Goal: Transaction & Acquisition: Purchase product/service

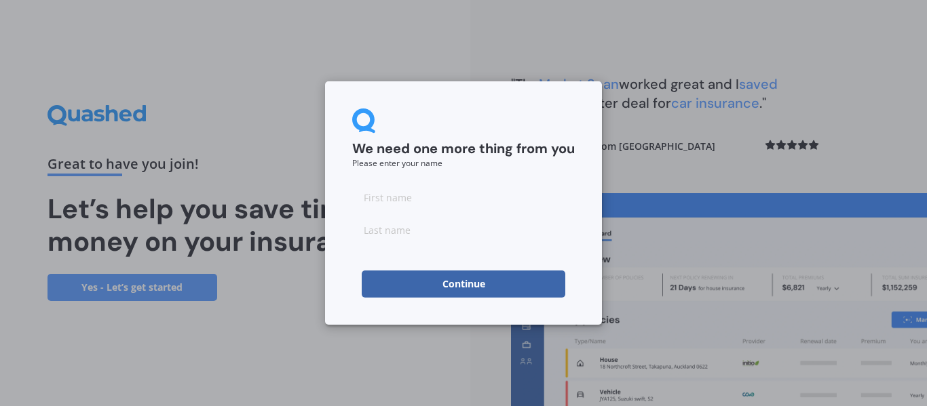
click at [419, 204] on input at bounding box center [463, 197] width 223 height 27
type input "[DEMOGRAPHIC_DATA]"
click at [401, 224] on input at bounding box center [463, 229] width 223 height 27
type input "K"
click at [402, 190] on input "[DEMOGRAPHIC_DATA]" at bounding box center [463, 197] width 223 height 27
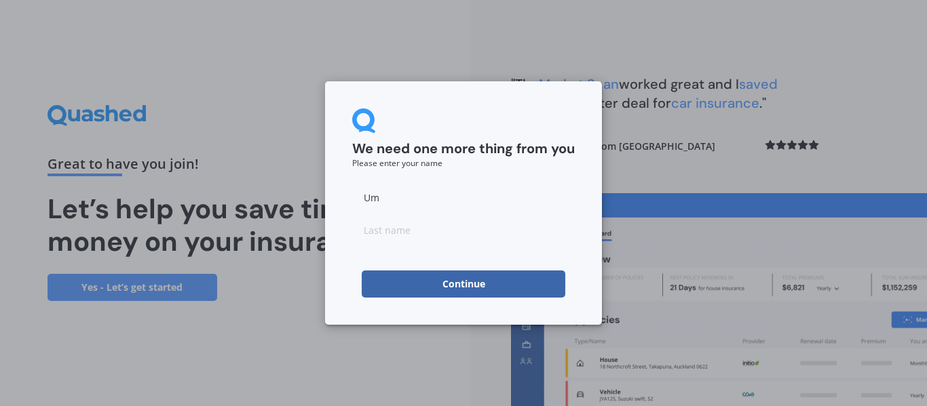
type input "U"
type input "[DEMOGRAPHIC_DATA]"
click at [393, 229] on input at bounding box center [463, 229] width 223 height 27
type input "[PERSON_NAME]"
click at [395, 276] on button "Continue" at bounding box center [464, 284] width 204 height 27
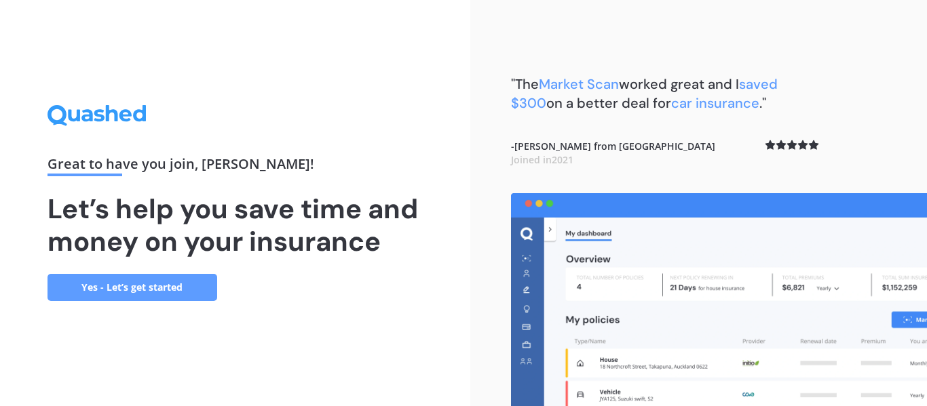
click at [123, 291] on link "Yes - Let’s get started" at bounding box center [132, 287] width 170 height 27
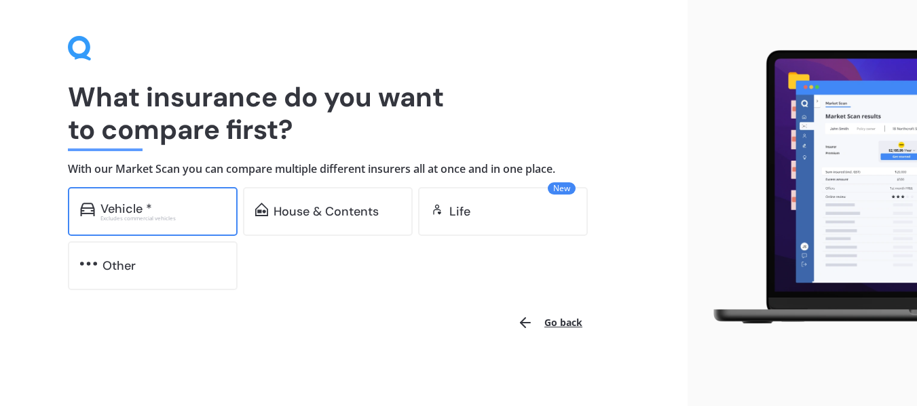
scroll to position [33, 0]
click at [182, 209] on div "Vehicle *" at bounding box center [162, 209] width 125 height 14
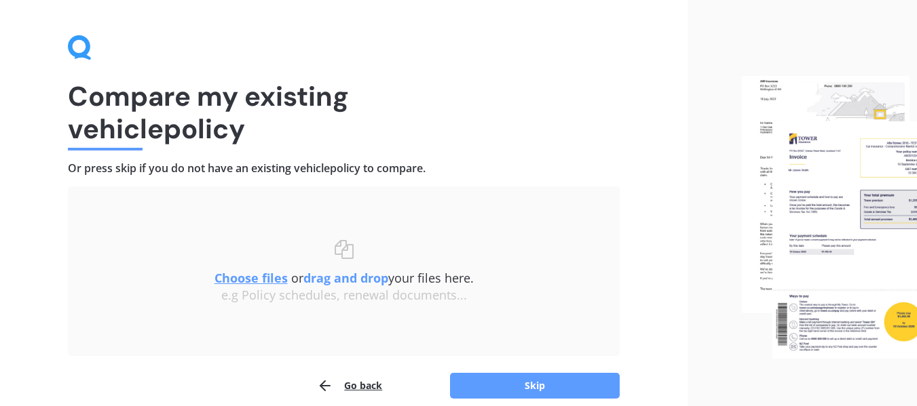
scroll to position [94, 0]
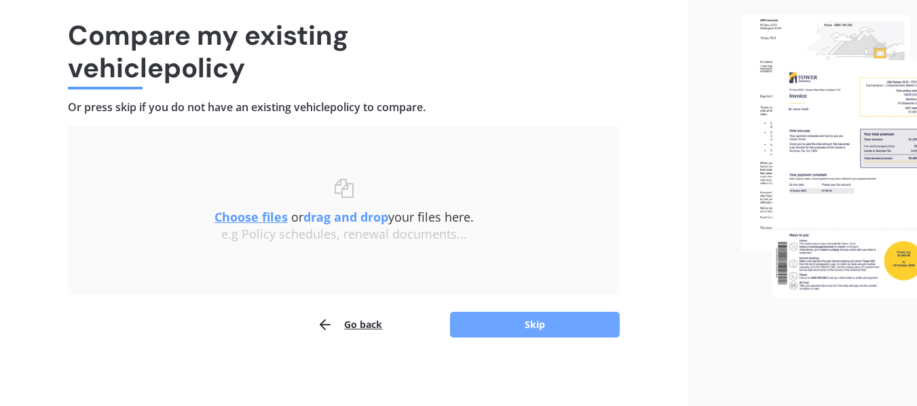
click at [525, 337] on button "Skip" at bounding box center [535, 325] width 170 height 26
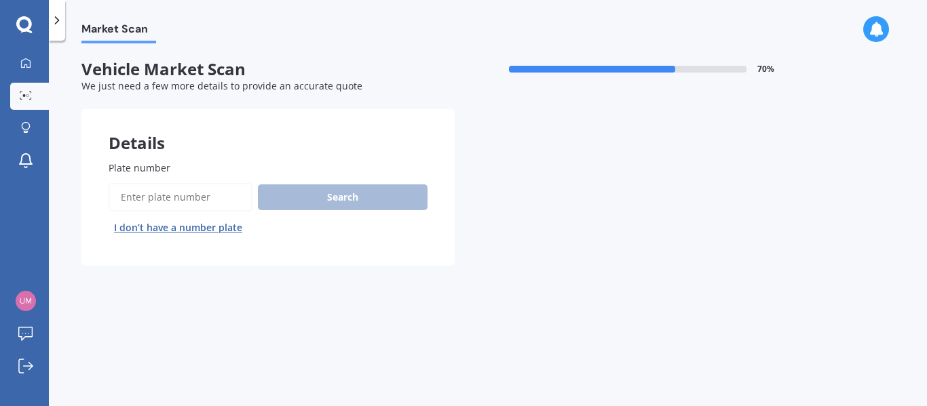
click at [177, 167] on label "Plate number" at bounding box center [265, 168] width 313 height 14
click at [177, 183] on input "Plate number" at bounding box center [181, 197] width 144 height 28
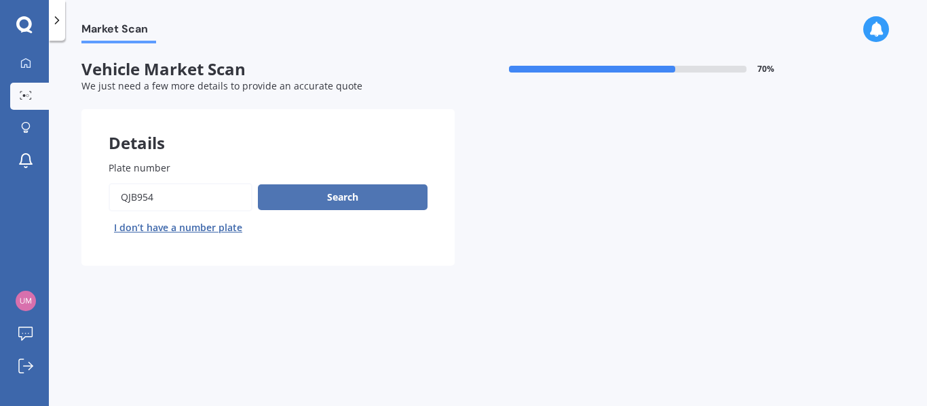
type input "qjb954"
click at [295, 196] on button "Search" at bounding box center [343, 198] width 170 height 26
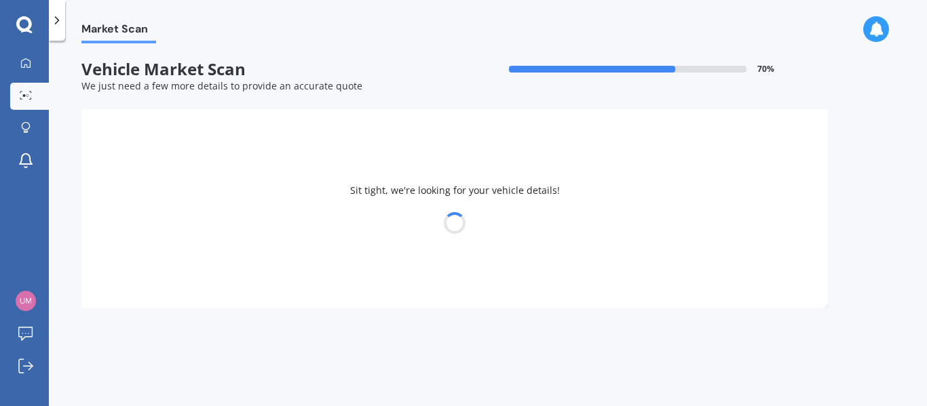
select select "HAVAL"
select select "H6"
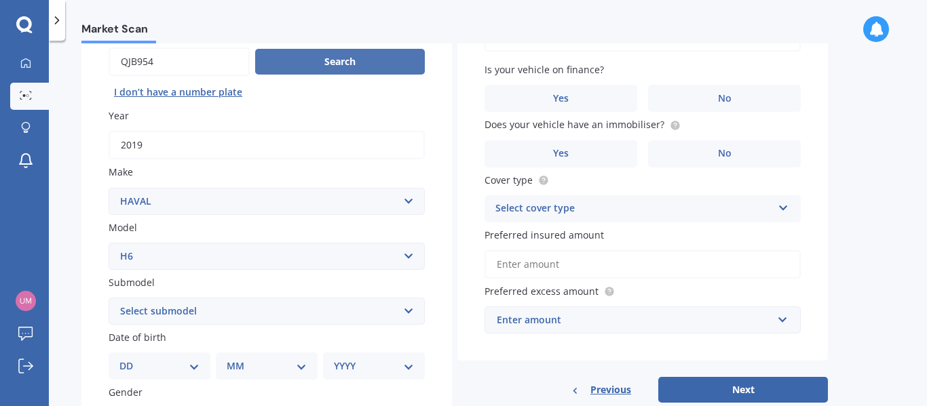
scroll to position [204, 0]
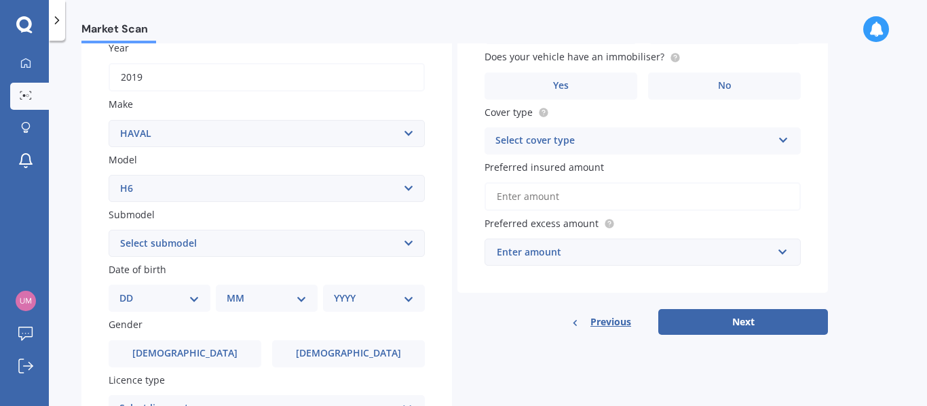
click at [208, 250] on select "Select submodel Lux Premium Ultra Ultra Hybrid 2WD" at bounding box center [267, 243] width 316 height 27
select select "PREMIUM"
click at [109, 230] on select "Select submodel Lux Premium Ultra Ultra Hybrid 2WD" at bounding box center [267, 243] width 316 height 27
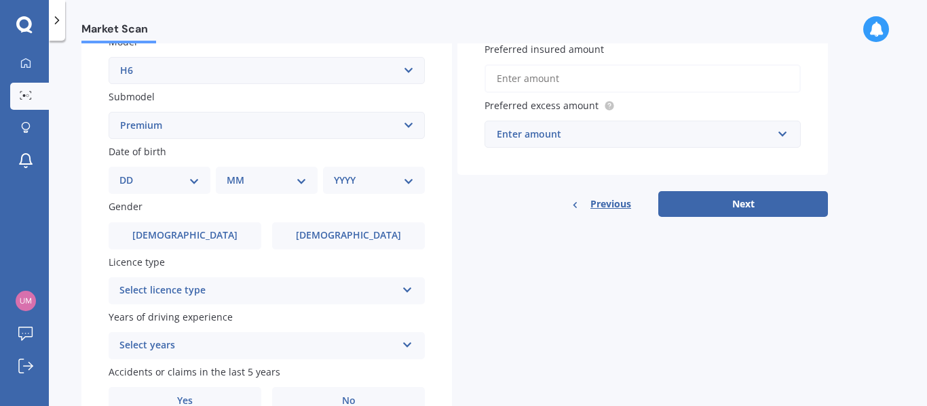
scroll to position [339, 0]
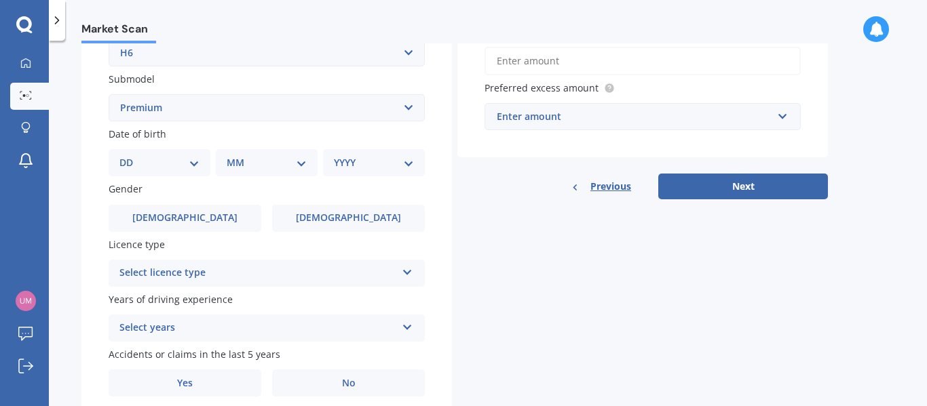
click at [152, 166] on select "DD 01 02 03 04 05 06 07 08 09 10 11 12 13 14 15 16 17 18 19 20 21 22 23 24 25 2…" at bounding box center [159, 162] width 80 height 15
select select "10"
click at [130, 155] on select "DD 01 02 03 04 05 06 07 08 09 10 11 12 13 14 15 16 17 18 19 20 21 22 23 24 25 2…" at bounding box center [159, 162] width 80 height 15
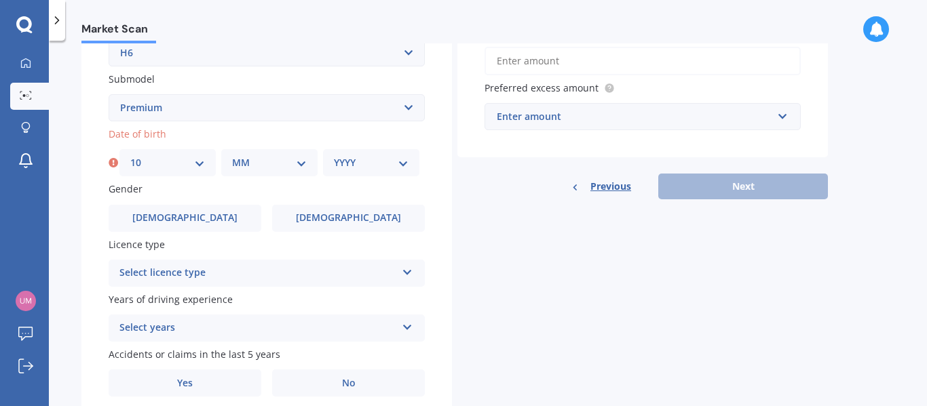
click at [278, 166] on select "MM 01 02 03 04 05 06 07 08 09 10 11 12" at bounding box center [269, 162] width 75 height 15
select select "01"
click at [232, 155] on select "MM 01 02 03 04 05 06 07 08 09 10 11 12" at bounding box center [269, 162] width 75 height 15
click at [387, 166] on select "YYYY 2025 2024 2023 2022 2021 2020 2019 2018 2017 2016 2015 2014 2013 2012 2011…" at bounding box center [371, 162] width 75 height 15
select select "1990"
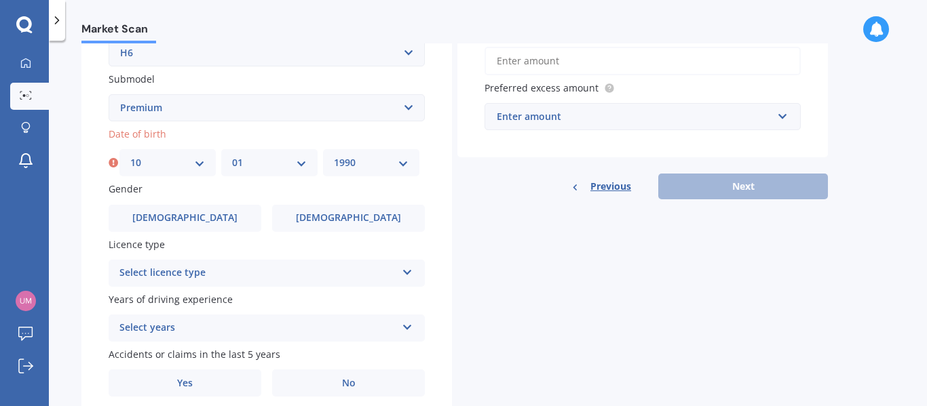
click at [334, 155] on select "YYYY 2025 2024 2023 2022 2021 2020 2019 2018 2017 2016 2015 2014 2013 2012 2011…" at bounding box center [371, 162] width 75 height 15
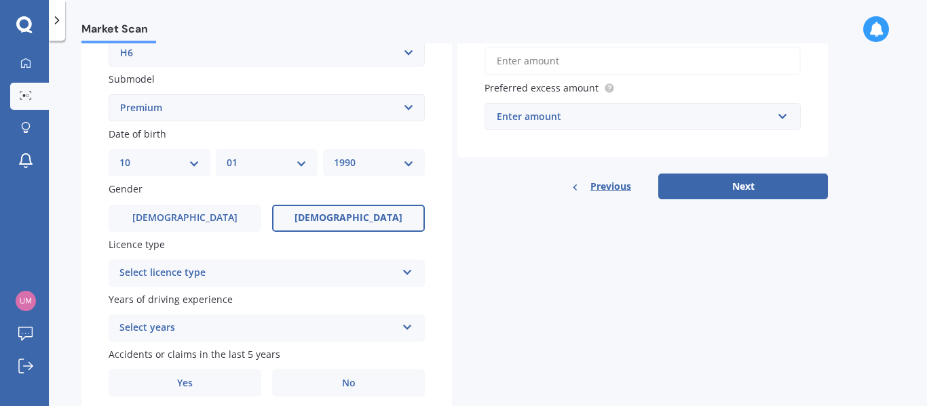
drag, startPoint x: 344, startPoint y: 219, endPoint x: 406, endPoint y: 219, distance: 61.7
click at [345, 219] on span "[DEMOGRAPHIC_DATA]" at bounding box center [348, 218] width 108 height 12
click at [0, 0] on input "[DEMOGRAPHIC_DATA]" at bounding box center [0, 0] width 0 height 0
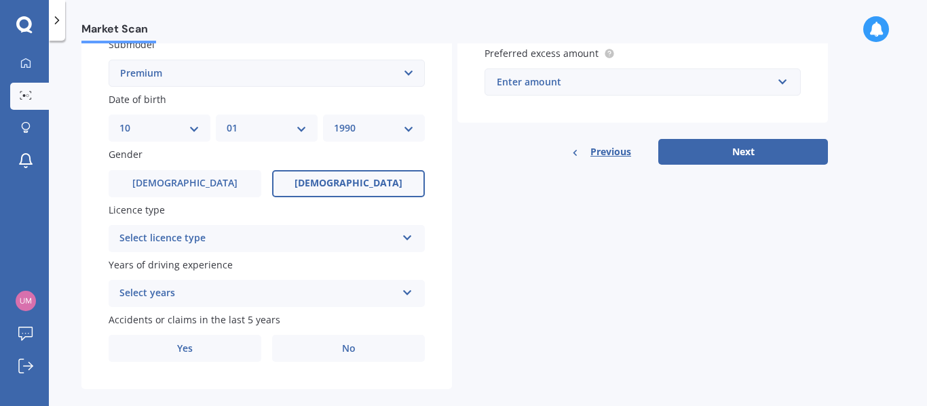
scroll to position [392, 0]
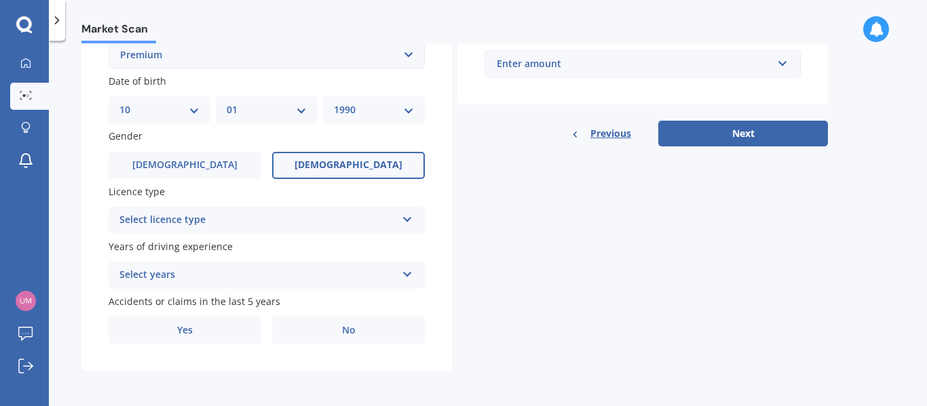
click at [202, 216] on div "Select licence type" at bounding box center [257, 220] width 277 height 16
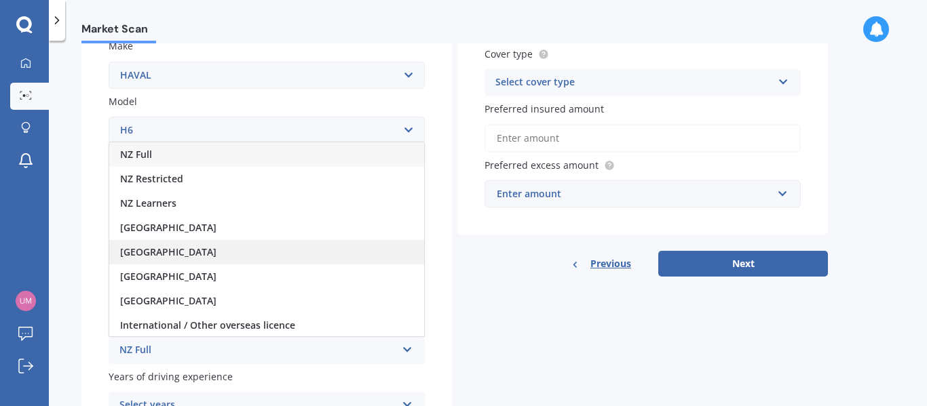
scroll to position [256, 0]
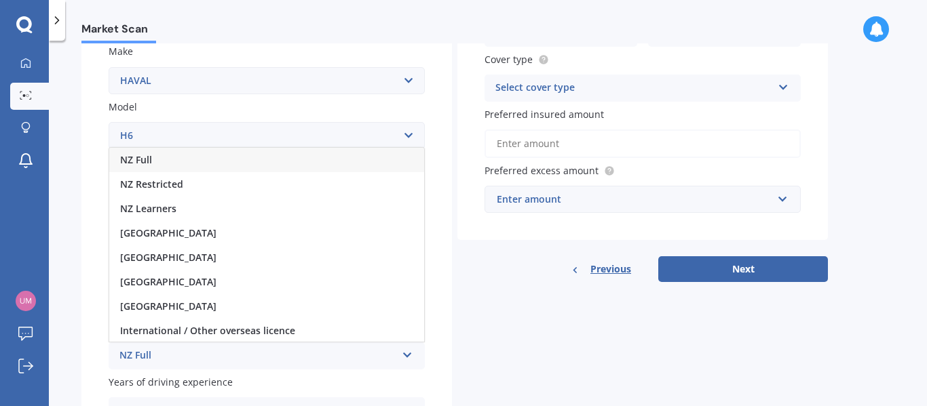
click at [163, 161] on div "NZ Full" at bounding box center [266, 160] width 315 height 24
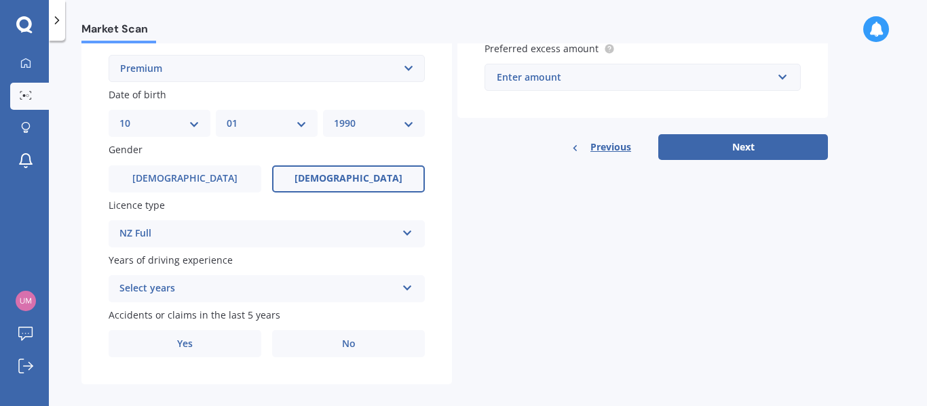
scroll to position [392, 0]
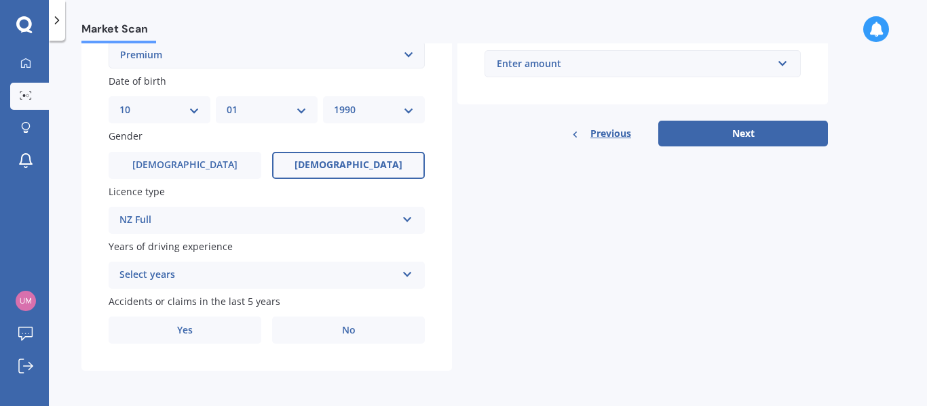
click at [169, 274] on div "Select years" at bounding box center [257, 275] width 277 height 16
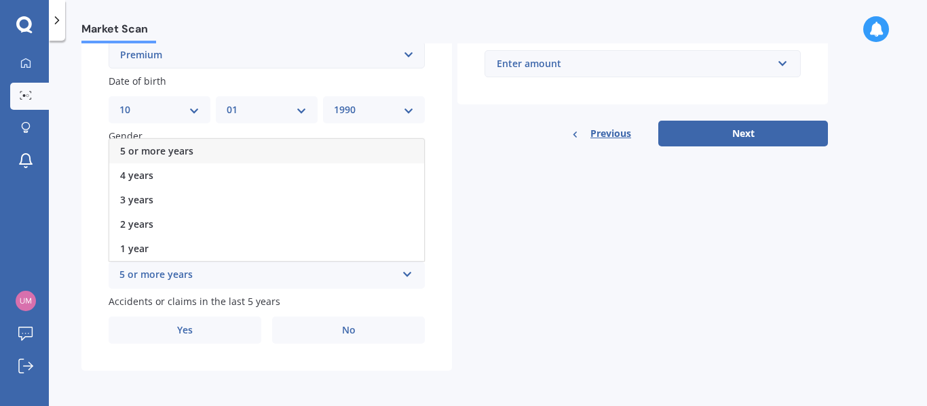
click at [150, 153] on span "5 or more years" at bounding box center [156, 151] width 73 height 13
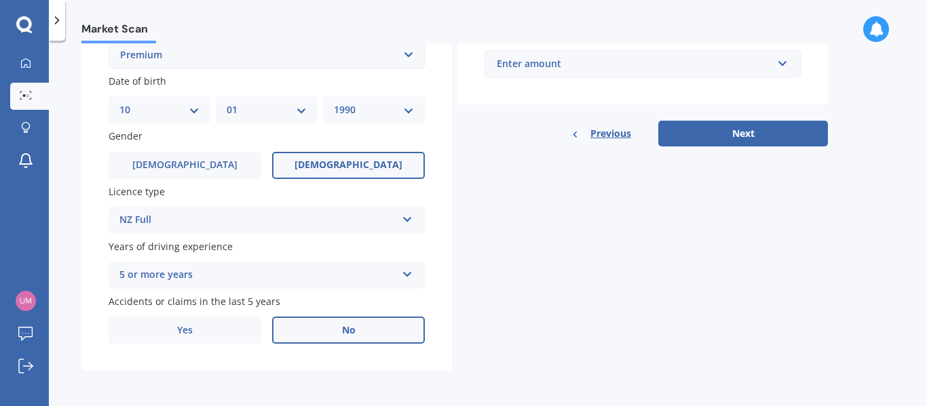
drag, startPoint x: 345, startPoint y: 321, endPoint x: 354, endPoint y: 320, distance: 9.5
click at [345, 320] on label "No" at bounding box center [348, 330] width 153 height 27
click at [0, 0] on input "No" at bounding box center [0, 0] width 0 height 0
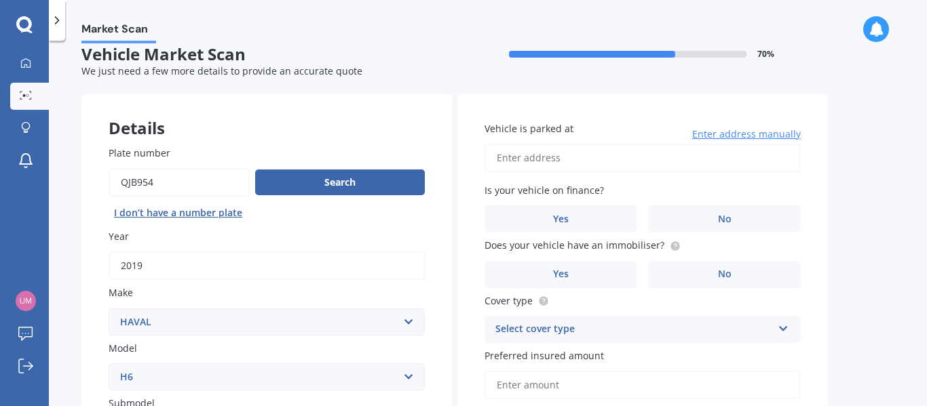
scroll to position [0, 0]
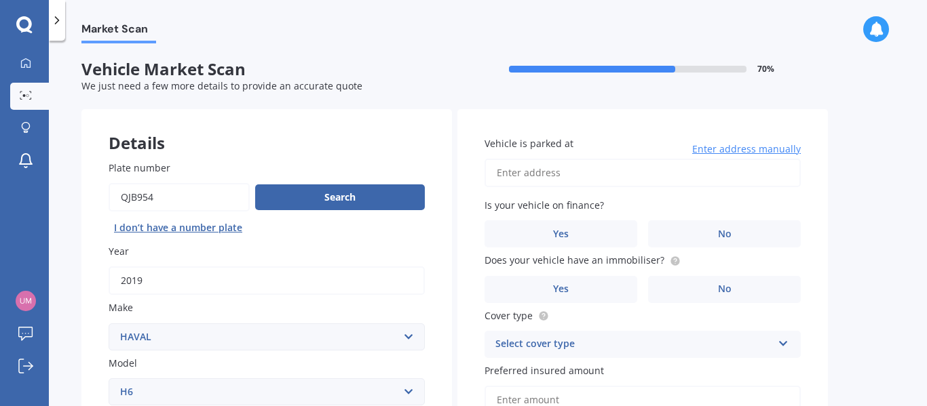
click at [753, 152] on span "Enter address manually" at bounding box center [746, 149] width 109 height 14
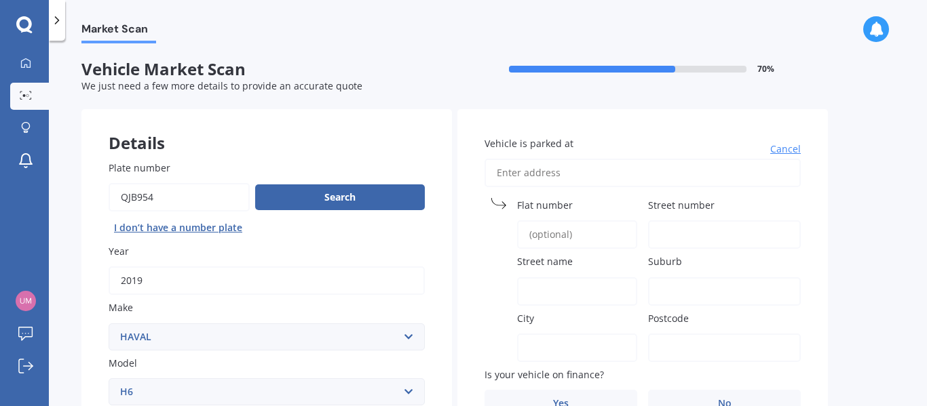
click at [569, 166] on input "Vehicle is parked at" at bounding box center [642, 173] width 316 height 28
type input "[STREET_ADDRESS][PERSON_NAME]"
type input "4"
type input "18"
type input "[PERSON_NAME][GEOGRAPHIC_DATA]"
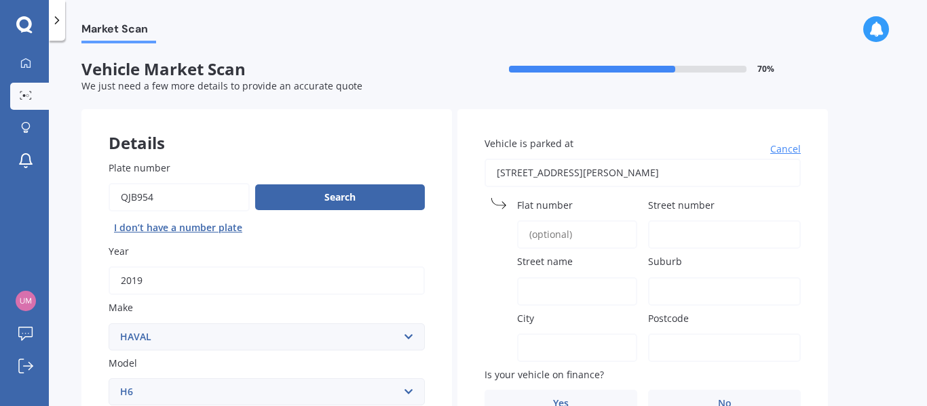
type input "Waltham"
type input "[GEOGRAPHIC_DATA]"
type input "8023"
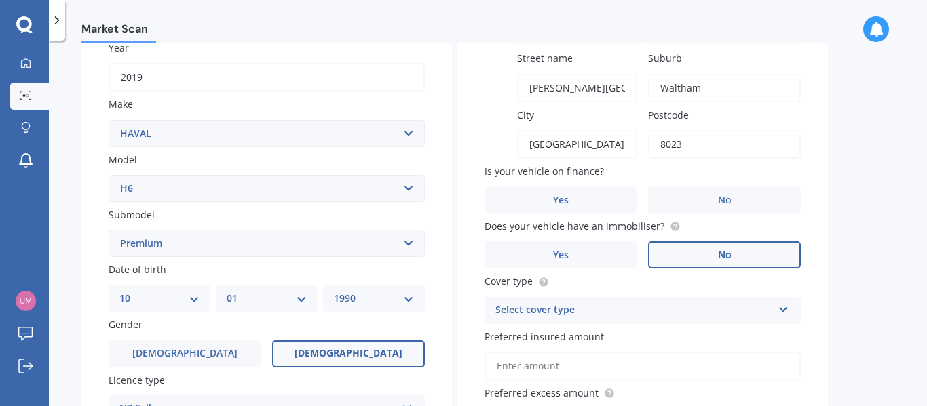
scroll to position [271, 0]
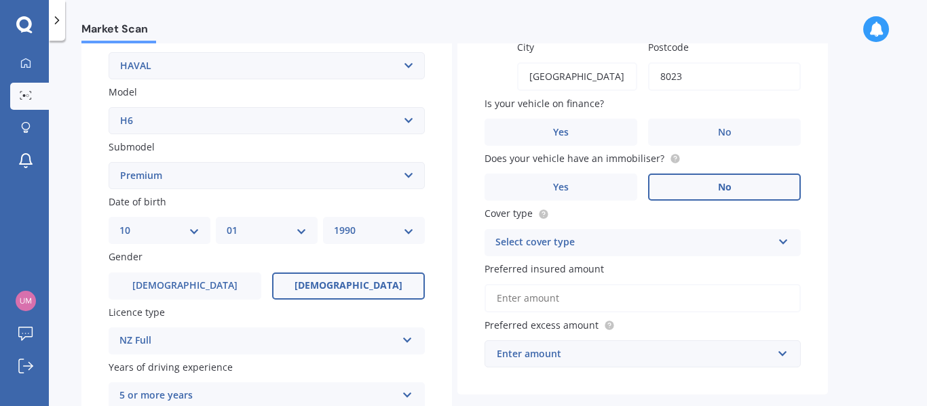
click at [729, 174] on label "No" at bounding box center [724, 187] width 153 height 27
click at [0, 0] on input "No" at bounding box center [0, 0] width 0 height 0
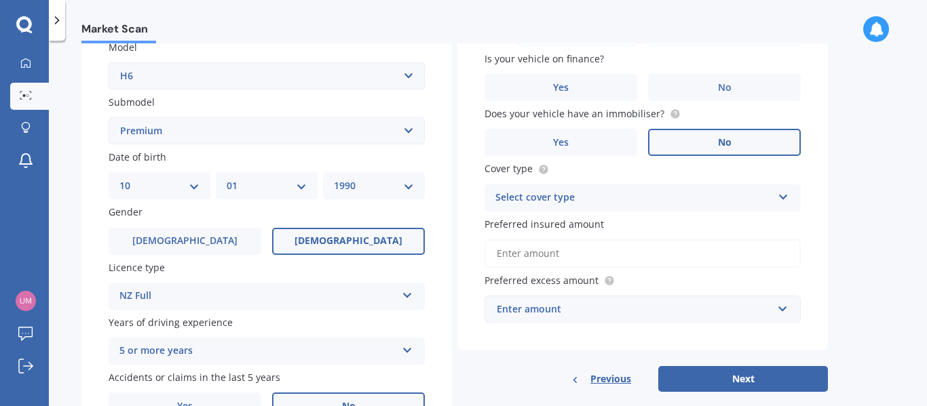
scroll to position [339, 0]
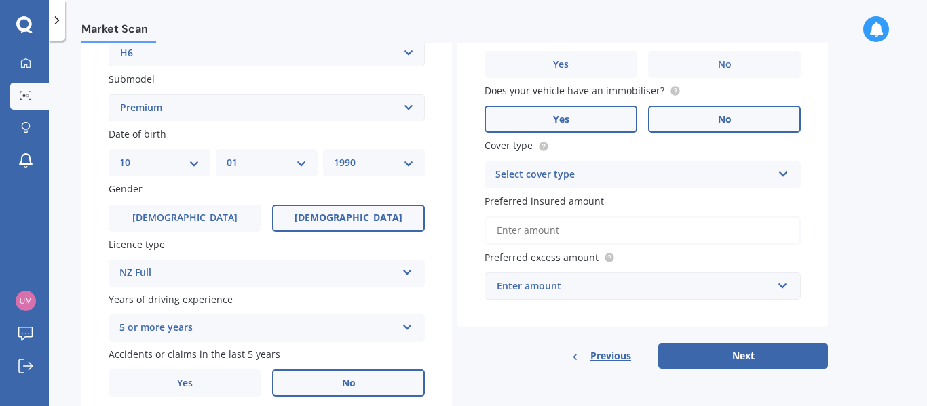
click at [603, 111] on label "Yes" at bounding box center [560, 119] width 153 height 27
click at [0, 0] on input "Yes" at bounding box center [0, 0] width 0 height 0
click at [585, 180] on div "Select cover type" at bounding box center [633, 175] width 277 height 16
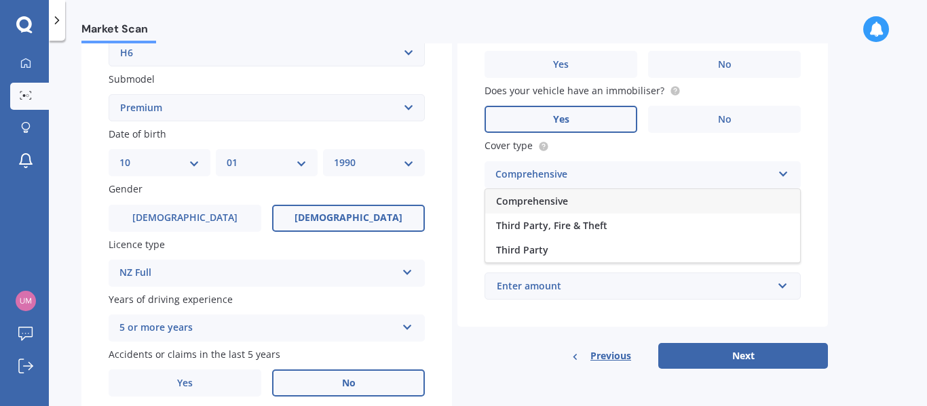
click at [554, 201] on span "Comprehensive" at bounding box center [532, 201] width 72 height 13
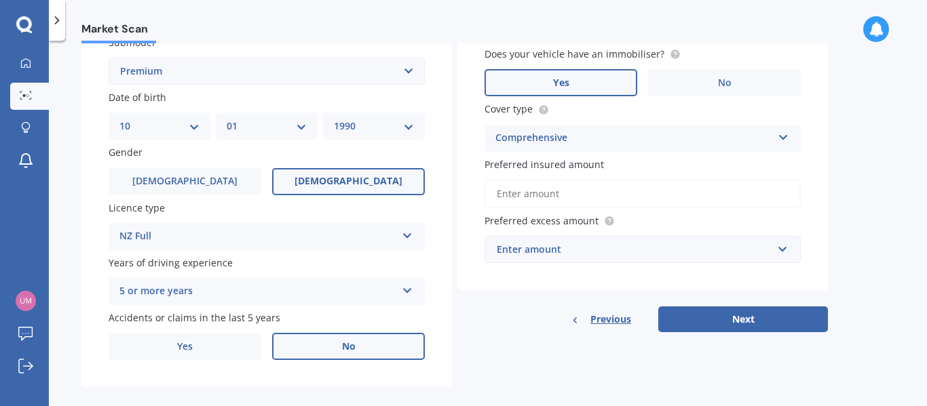
scroll to position [392, 0]
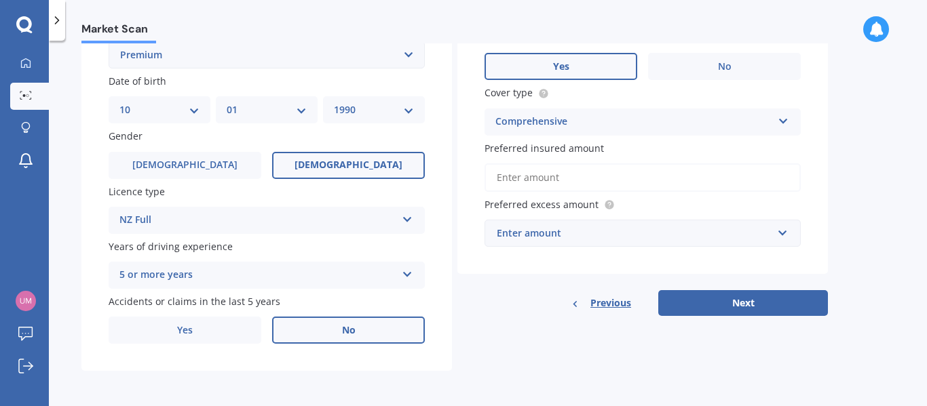
click at [553, 175] on input "Preferred insured amount" at bounding box center [642, 178] width 316 height 28
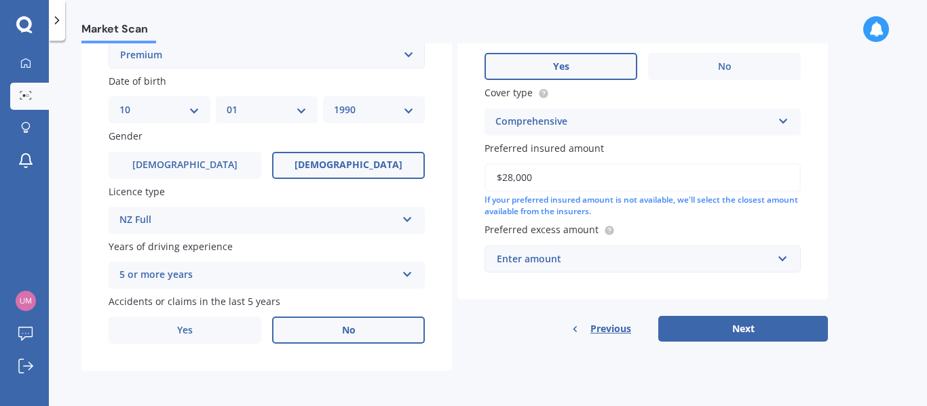
drag, startPoint x: 551, startPoint y: 176, endPoint x: 429, endPoint y: 176, distance: 122.1
click at [429, 176] on div "Details Plate number Search I don’t have a number plate Year [DATE] Make Select…" at bounding box center [454, 44] width 746 height 655
type input "$30,000"
click at [560, 260] on div "Enter amount" at bounding box center [634, 259] width 275 height 15
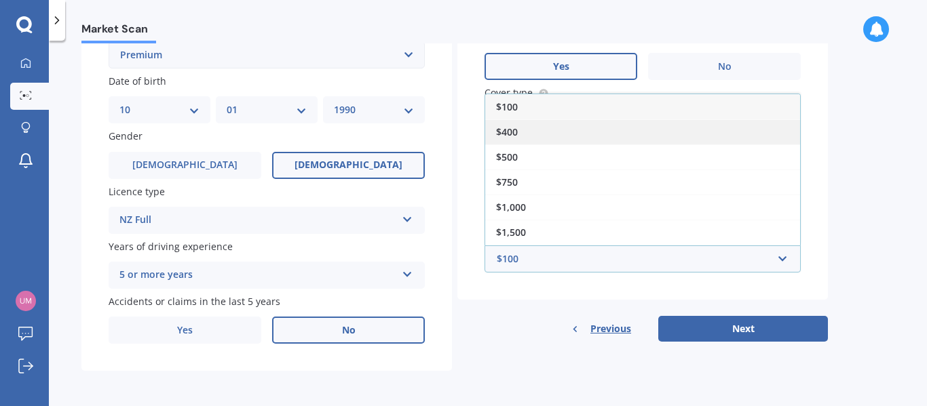
click at [529, 132] on div "$400" at bounding box center [642, 131] width 315 height 25
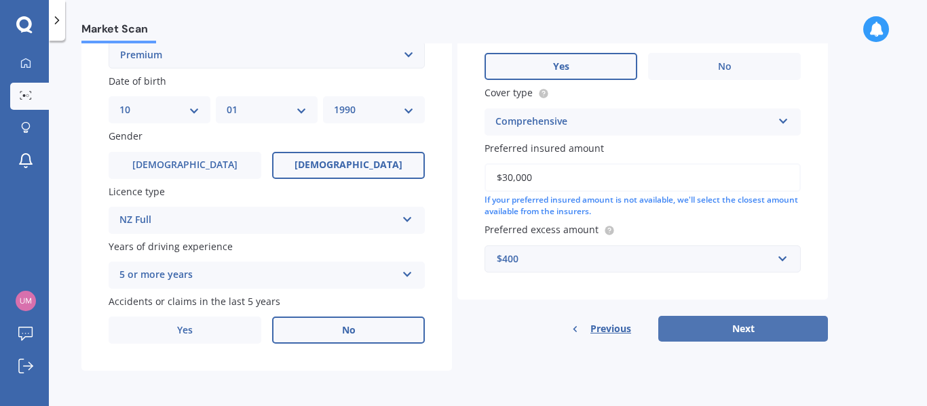
click at [774, 330] on button "Next" at bounding box center [743, 329] width 170 height 26
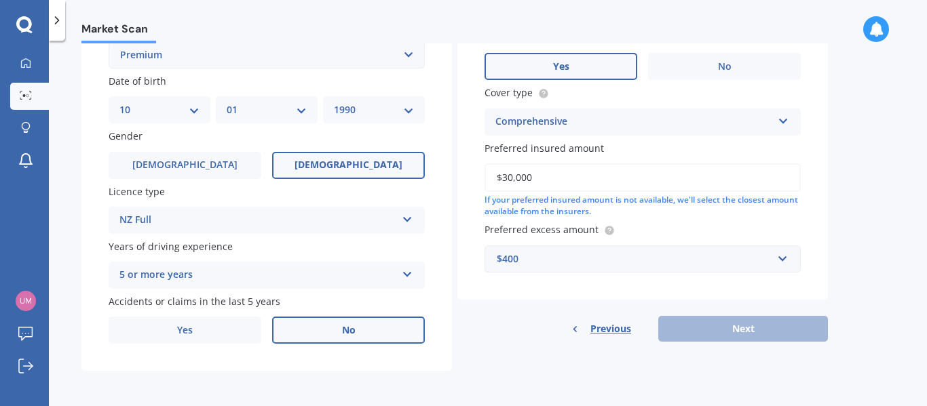
scroll to position [324, 0]
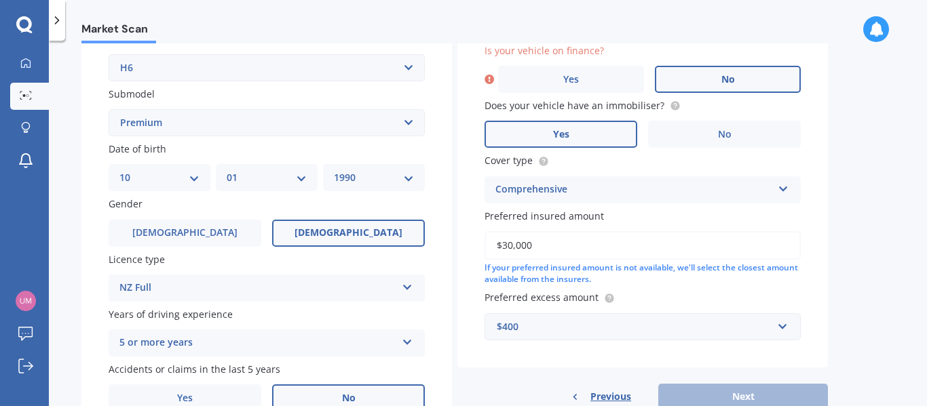
click at [716, 84] on label "No" at bounding box center [728, 79] width 146 height 27
click at [0, 0] on input "No" at bounding box center [0, 0] width 0 height 0
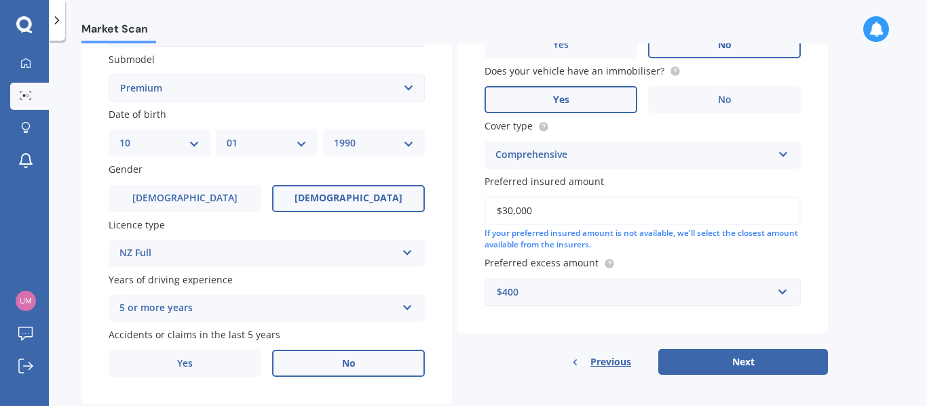
scroll to position [392, 0]
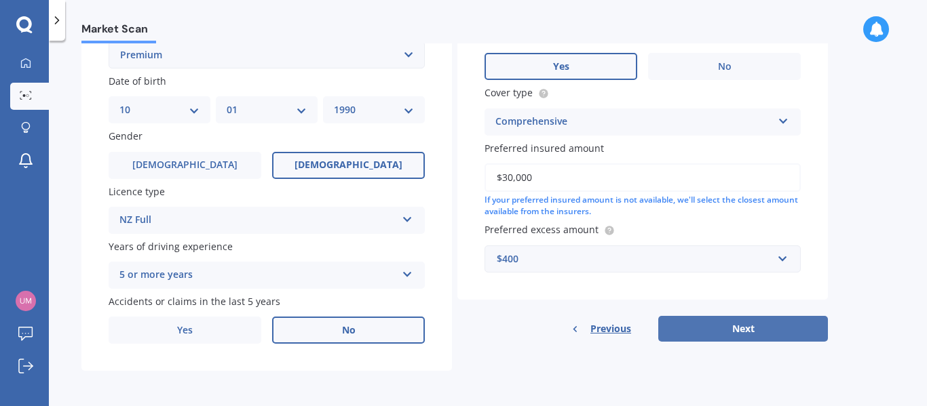
click at [745, 328] on button "Next" at bounding box center [743, 329] width 170 height 26
select select "10"
select select "01"
select select "1990"
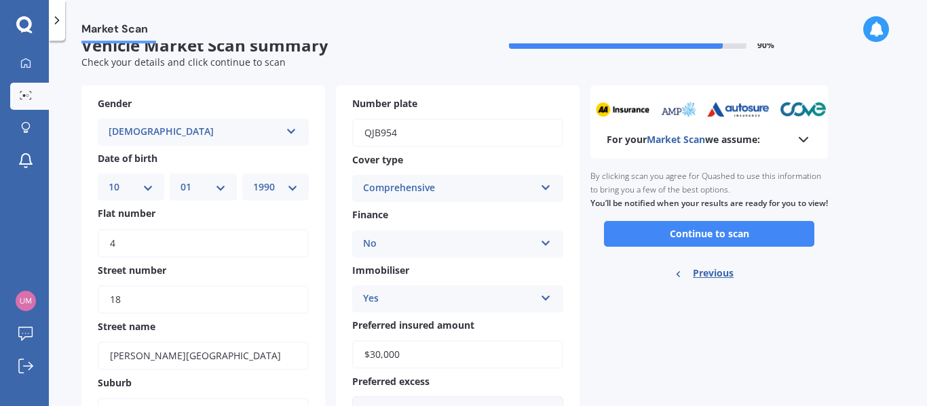
scroll to position [0, 0]
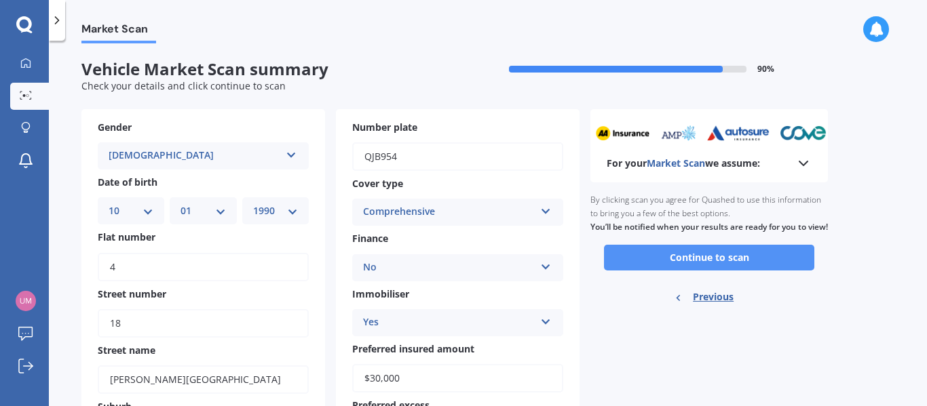
click at [713, 267] on button "Continue to scan" at bounding box center [709, 258] width 210 height 26
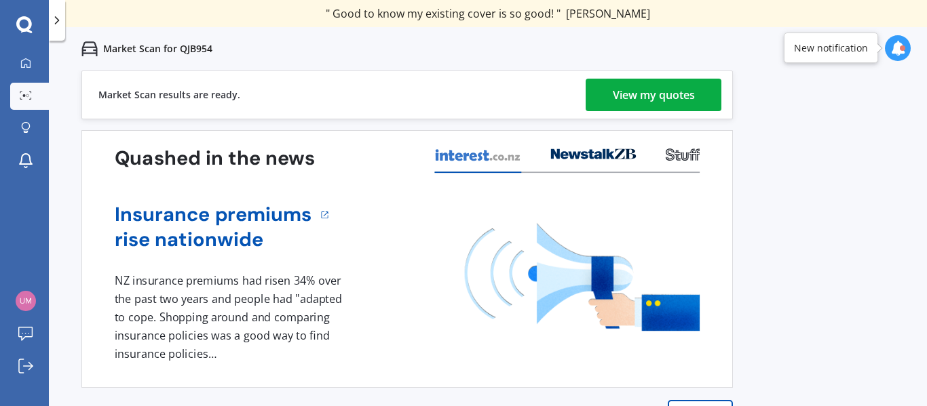
click at [661, 98] on div "View my quotes" at bounding box center [654, 95] width 82 height 33
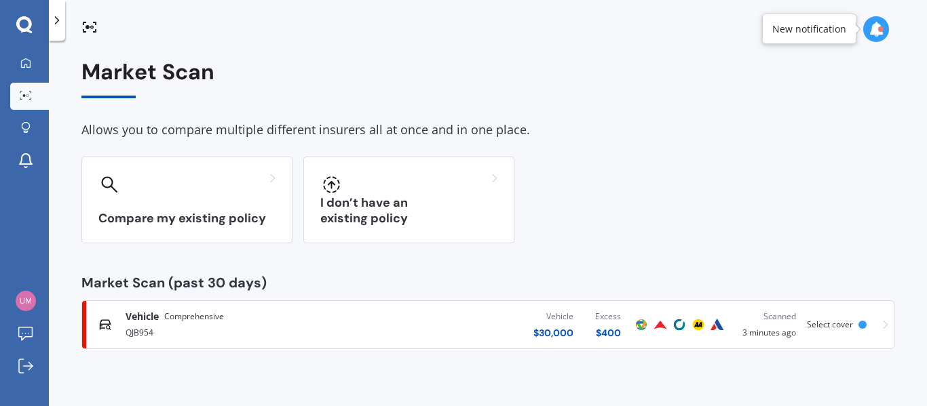
click at [885, 323] on icon at bounding box center [885, 325] width 5 height 9
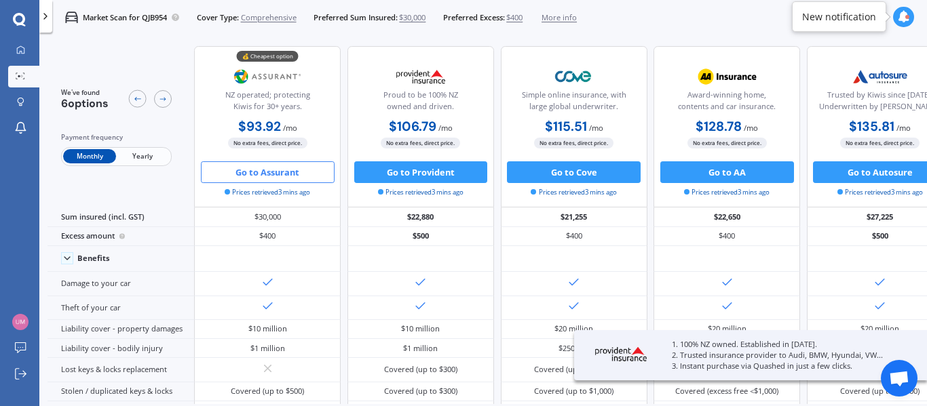
click at [272, 167] on button "Go to Assurant" at bounding box center [268, 172] width 134 height 22
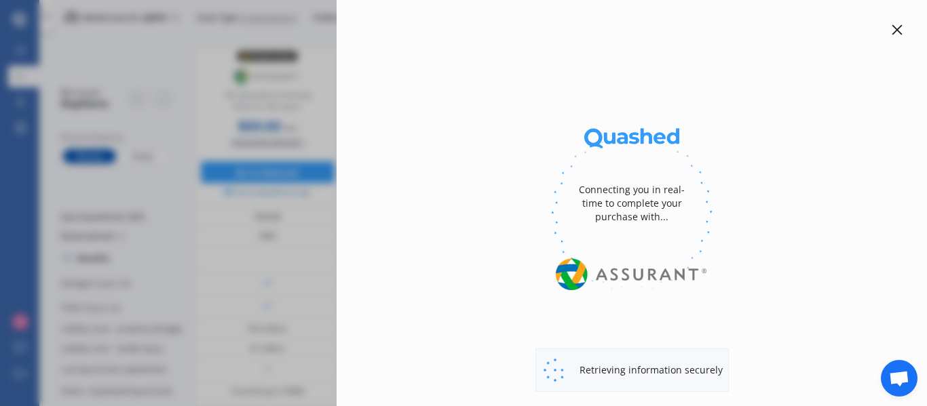
select select "Monthly"
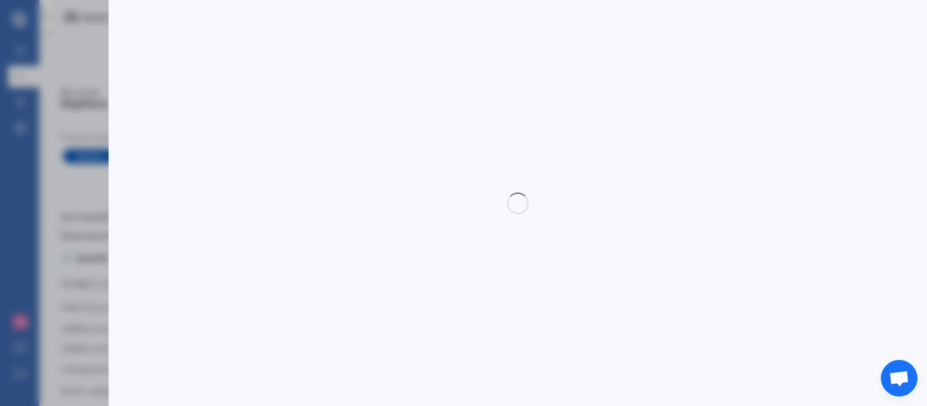
select select "full"
select select "0"
select select "Canterbury"
select select "HAVAL"
select select "H6"
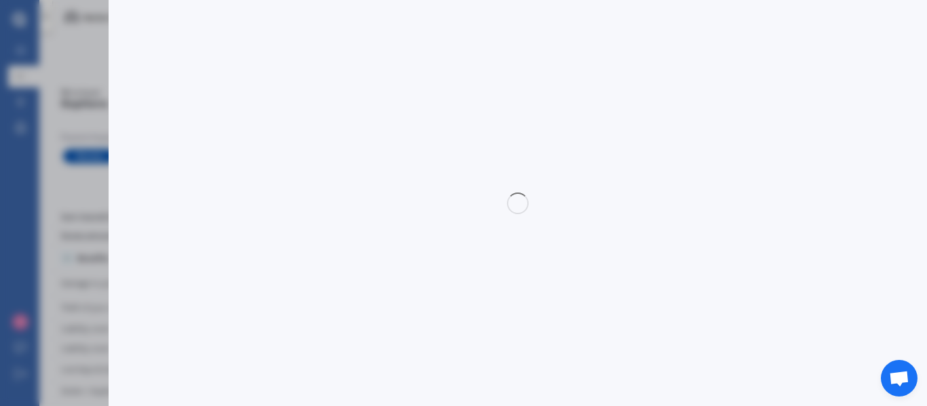
select select "PREMIUM"
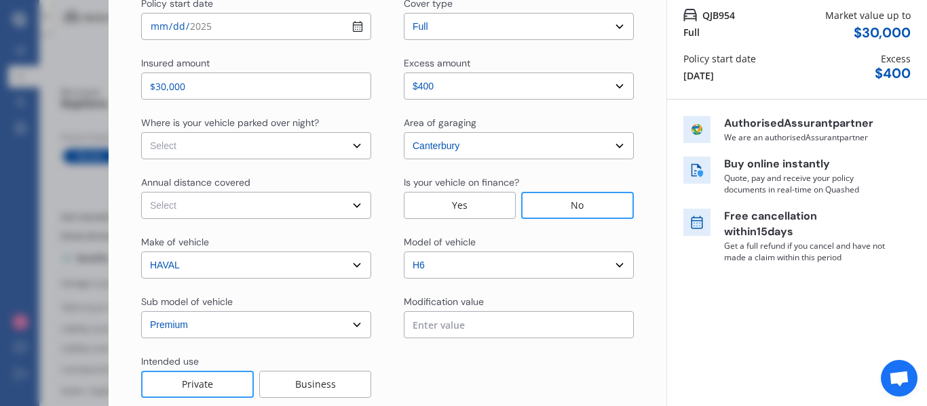
scroll to position [136, 0]
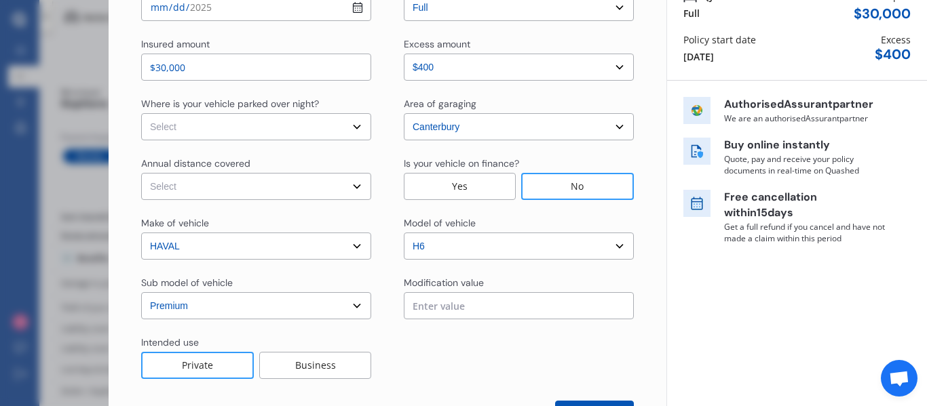
click at [455, 180] on div "Yes" at bounding box center [460, 186] width 112 height 27
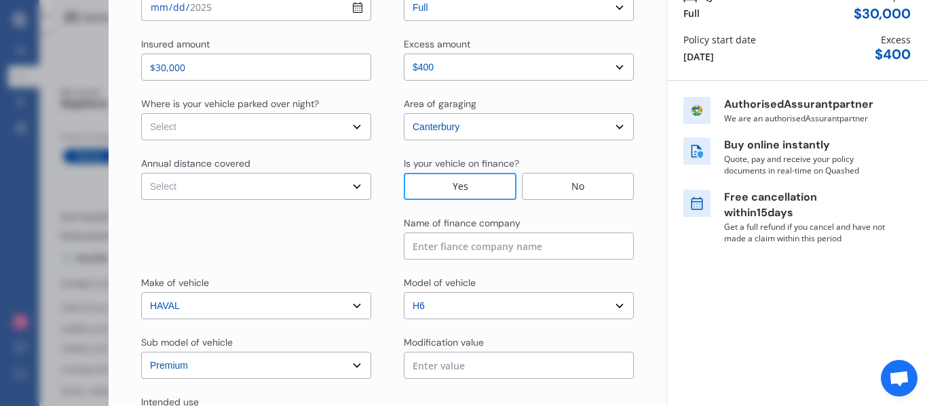
click at [468, 253] on input at bounding box center [519, 246] width 230 height 27
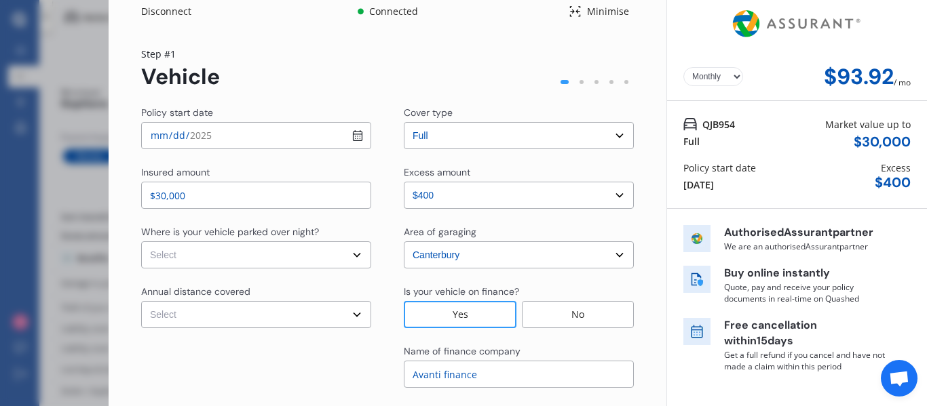
scroll to position [0, 0]
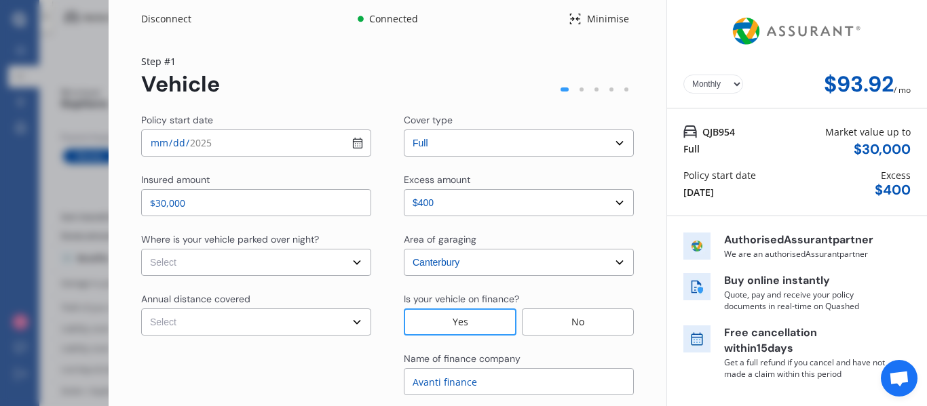
type input "Avanti finance"
click at [292, 264] on select "Select In a garage On own property On street or road" at bounding box center [256, 262] width 230 height 27
select select "On own property"
click at [141, 249] on select "Select In a garage On own property On street or road" at bounding box center [256, 262] width 230 height 27
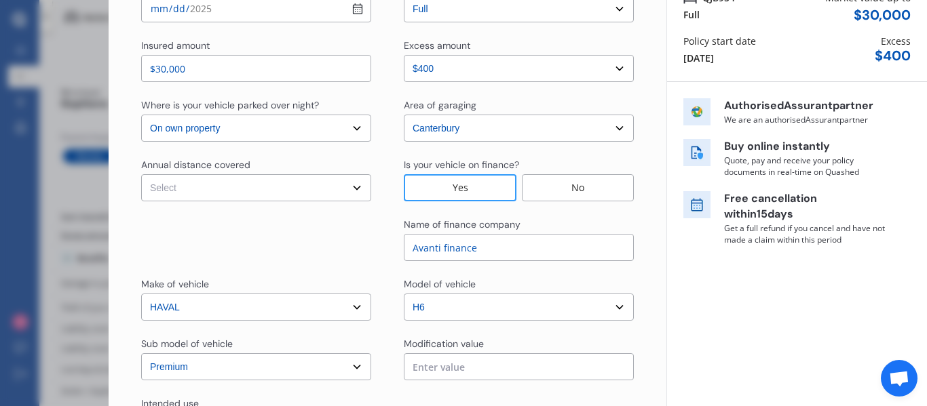
scroll to position [136, 0]
click at [313, 192] on select "Select Low (less than 15,000km per year) Average (15,000-30,000km per year) Hig…" at bounding box center [256, 186] width 230 height 27
select select "15000"
click at [141, 173] on select "Select Low (less than 15,000km per year) Average (15,000-30,000km per year) Hig…" at bounding box center [256, 186] width 230 height 27
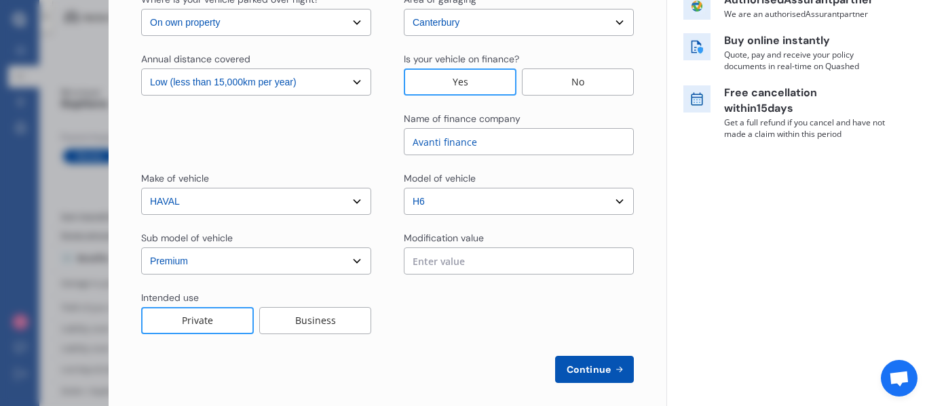
scroll to position [250, 0]
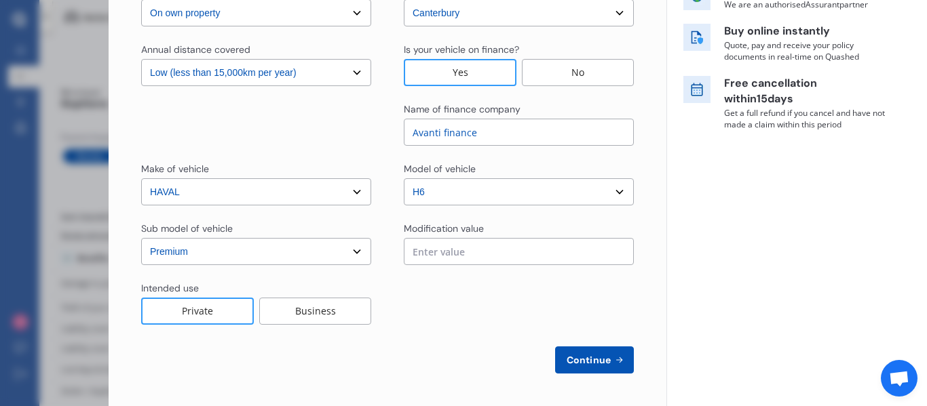
click at [473, 258] on input "text" at bounding box center [519, 251] width 230 height 27
click at [438, 312] on div at bounding box center [519, 303] width 230 height 43
click at [446, 248] on input "$0.00" at bounding box center [519, 251] width 230 height 27
type input "$0.00"
click at [468, 390] on div "Yearly Monthly $93.92 / mo Step # 1 Vehicle Policy start date [DATE] Cover type…" at bounding box center [388, 97] width 558 height 618
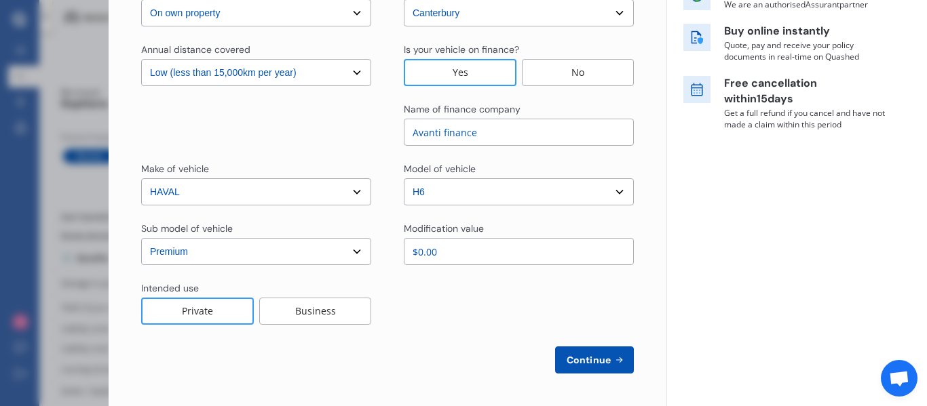
click at [590, 362] on span "Continue" at bounding box center [589, 360] width 50 height 11
select select "Miss"
select select "10"
select select "01"
select select "1990"
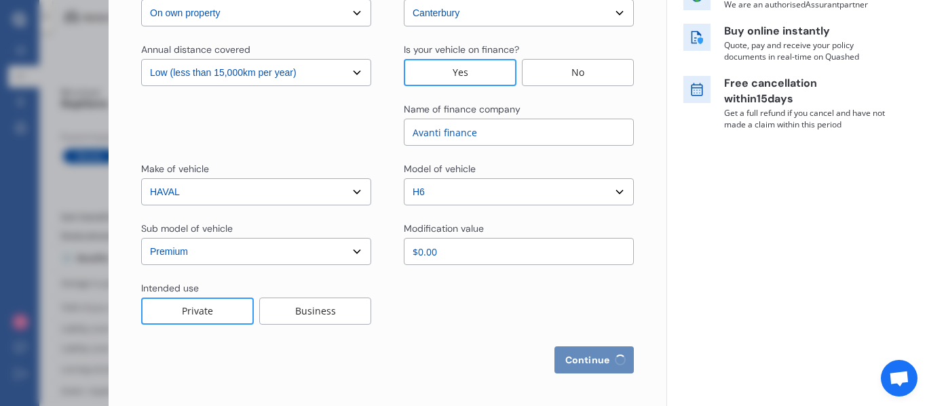
select select "full"
select select "more than 4 years"
select select "[GEOGRAPHIC_DATA]"
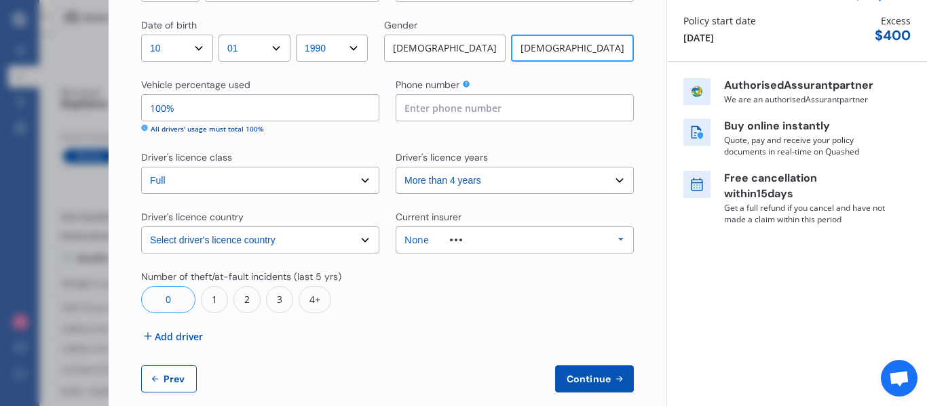
scroll to position [174, 0]
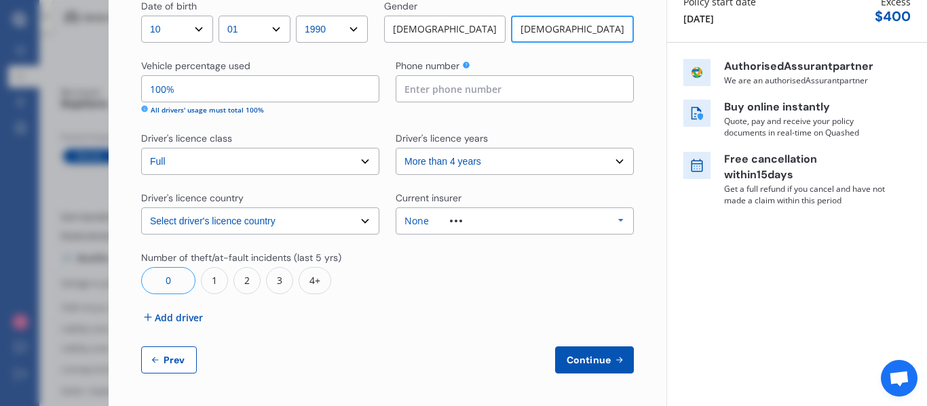
click at [179, 356] on span "Prev" at bounding box center [174, 360] width 27 height 11
select select "full"
select select "0"
select select "On own property"
select select "Canterbury"
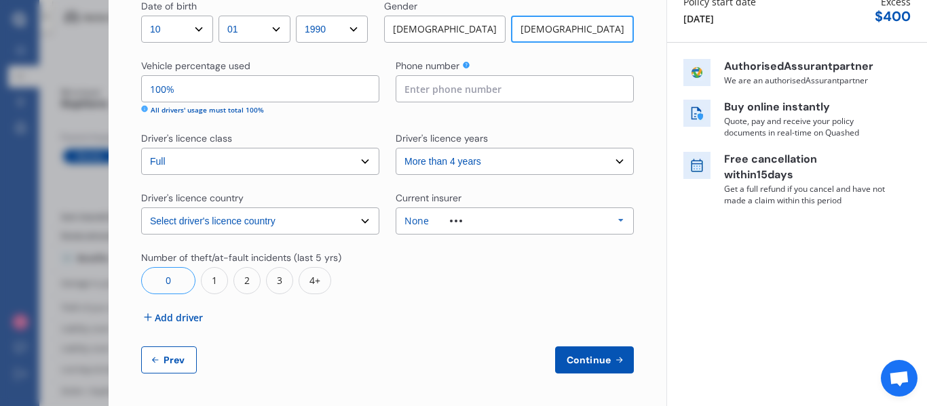
select select "15000"
select select "HAVAL"
select select "H6"
select select "PREMIUM"
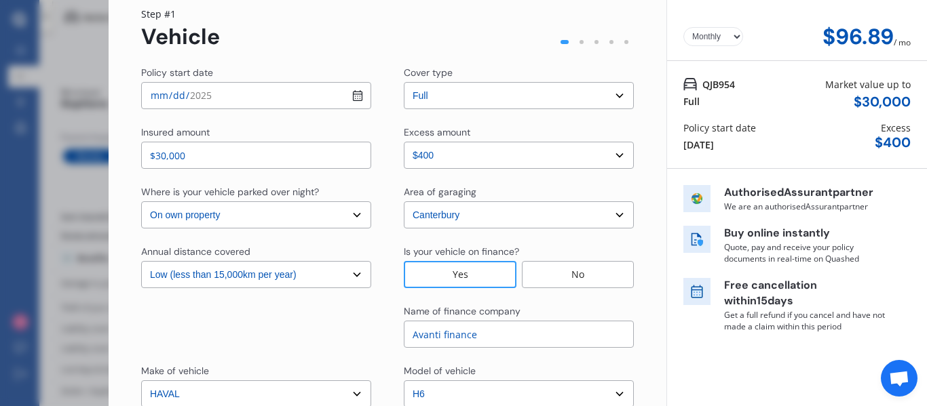
scroll to position [38, 0]
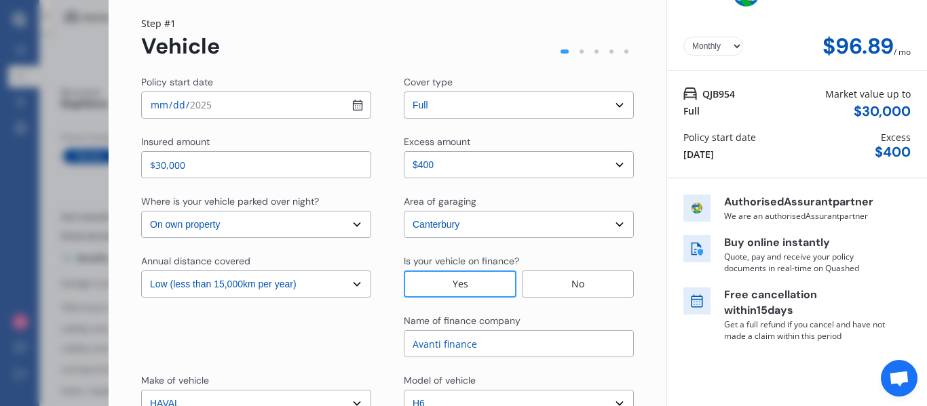
click at [212, 169] on input "$30,000" at bounding box center [256, 164] width 230 height 27
type input "$3"
type input "$28,000"
click at [767, 138] on div "Policy start date [DATE] Excess $ 400" at bounding box center [796, 145] width 227 height 31
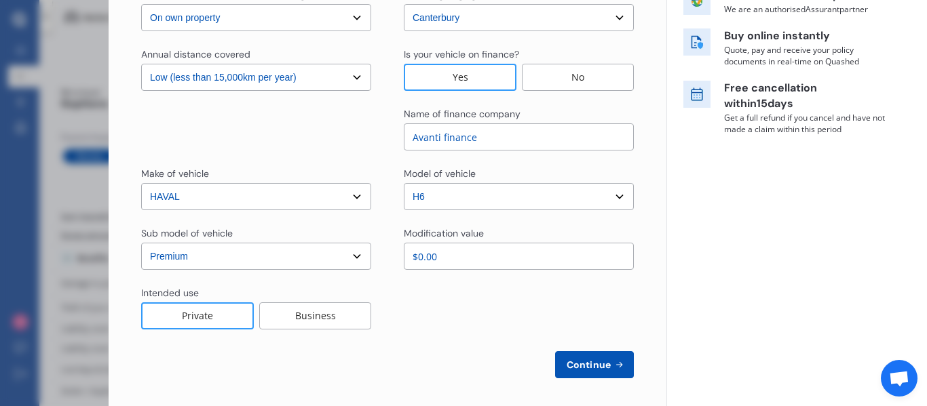
scroll to position [250, 0]
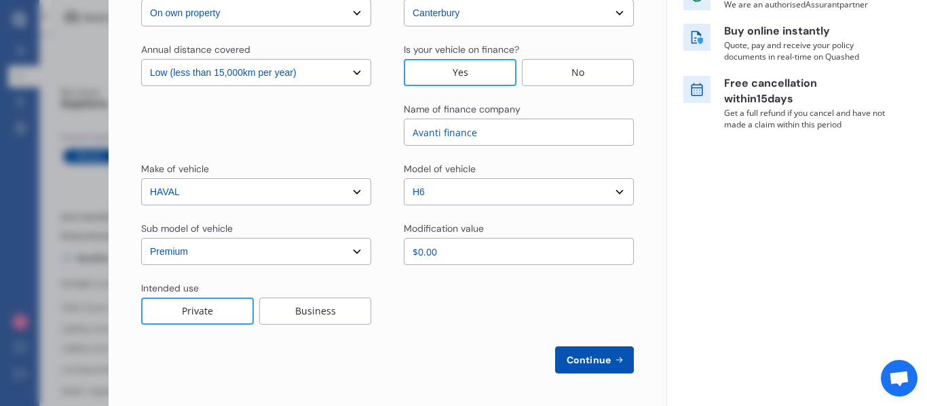
click at [575, 362] on span "Continue" at bounding box center [589, 360] width 50 height 11
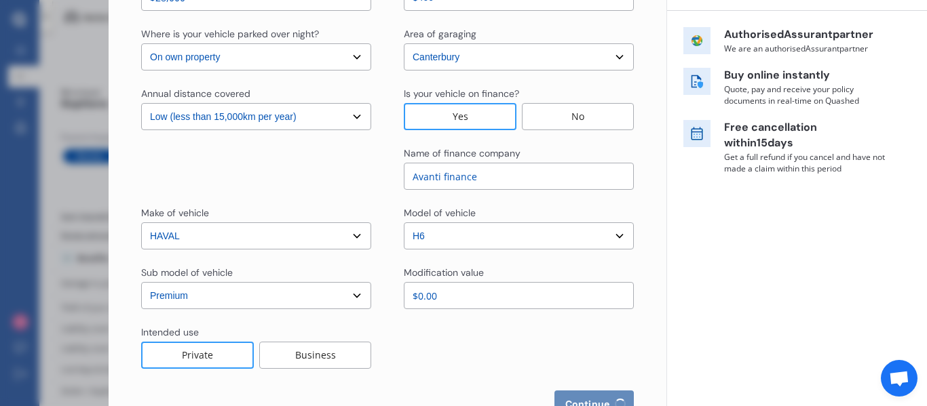
select select "Miss"
select select "10"
select select "01"
select select "1990"
select select "full"
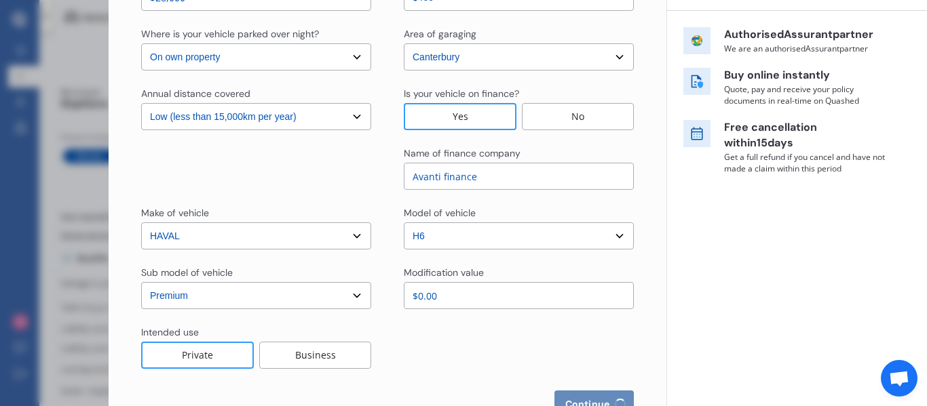
select select "more than 4 years"
select select "[GEOGRAPHIC_DATA]"
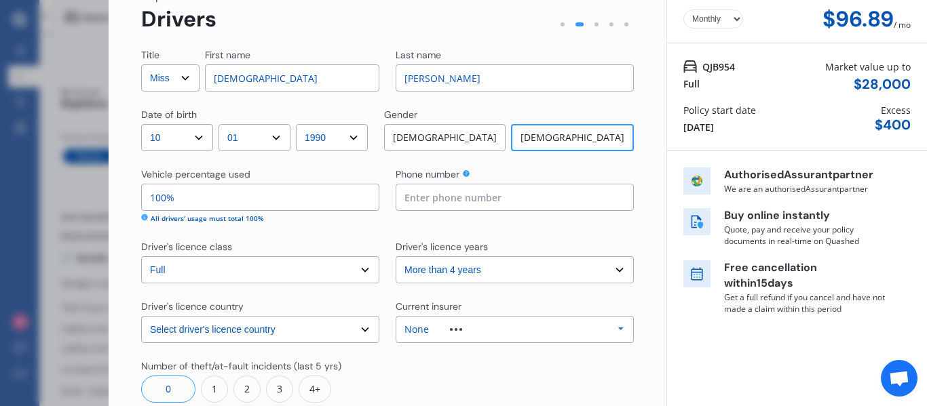
scroll to position [0, 0]
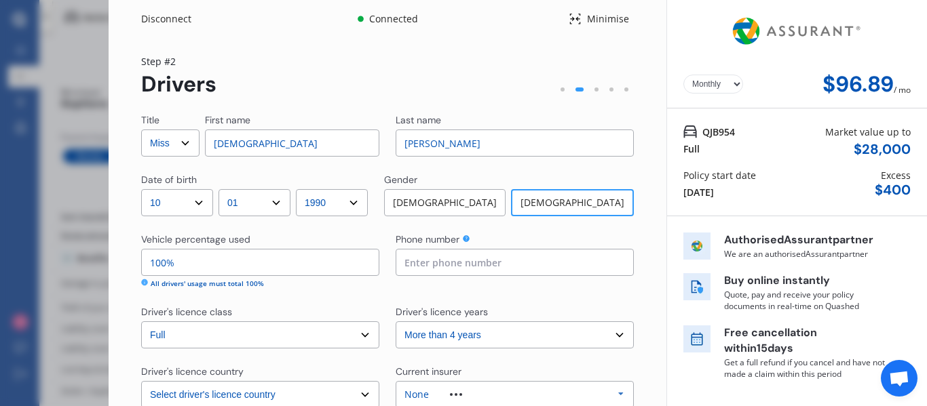
click at [177, 150] on select "Select Mr Mrs Miss Ms Dr" at bounding box center [170, 143] width 58 height 27
click at [141, 130] on select "Select Mr Mrs Miss Ms Dr" at bounding box center [170, 143] width 58 height 27
click at [263, 150] on input "[DEMOGRAPHIC_DATA]" at bounding box center [292, 143] width 174 height 27
drag, startPoint x: 264, startPoint y: 146, endPoint x: 210, endPoint y: 147, distance: 53.6
click at [210, 147] on input "[DEMOGRAPHIC_DATA]" at bounding box center [292, 143] width 174 height 27
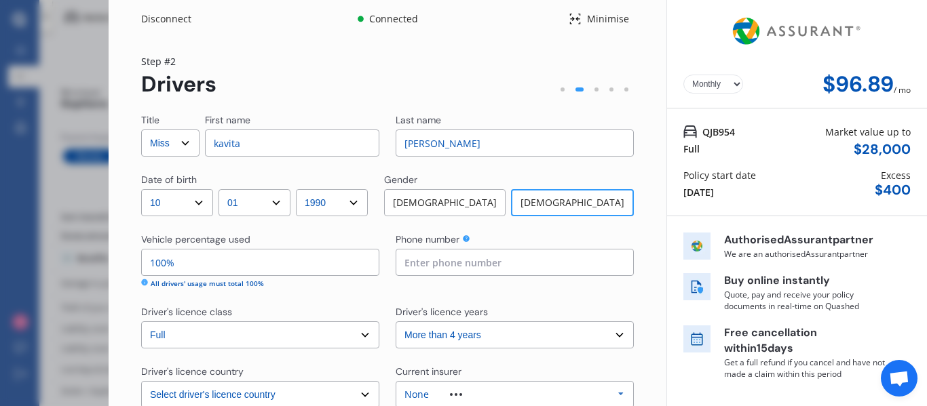
type input "kavita"
click at [437, 141] on input "[PERSON_NAME]" at bounding box center [515, 143] width 238 height 27
drag, startPoint x: 437, startPoint y: 141, endPoint x: 400, endPoint y: 150, distance: 38.3
click at [400, 150] on input "[PERSON_NAME]" at bounding box center [515, 143] width 238 height 27
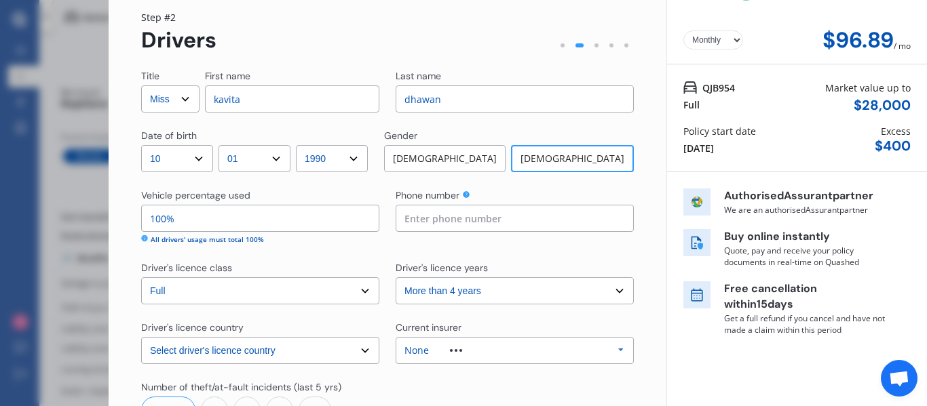
scroll to position [68, 0]
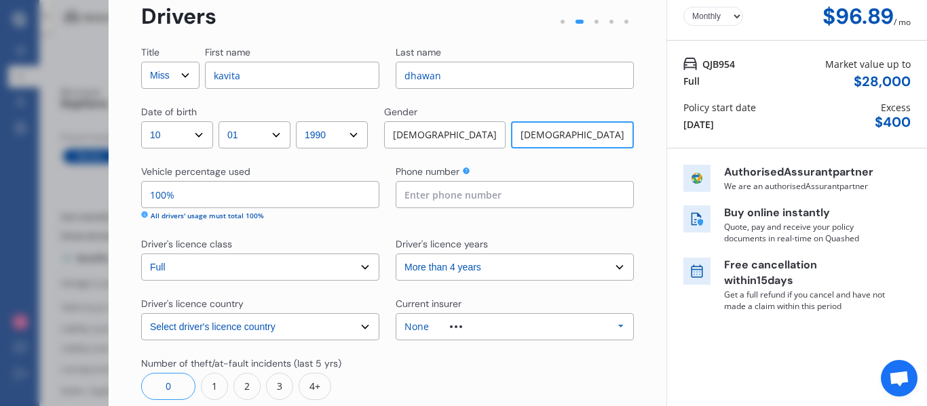
type input "dhawan"
click at [462, 197] on input at bounding box center [515, 194] width 238 height 27
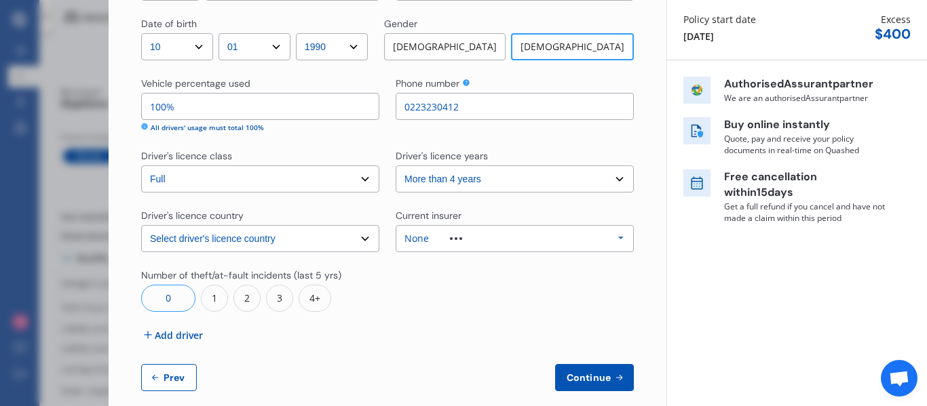
scroll to position [174, 0]
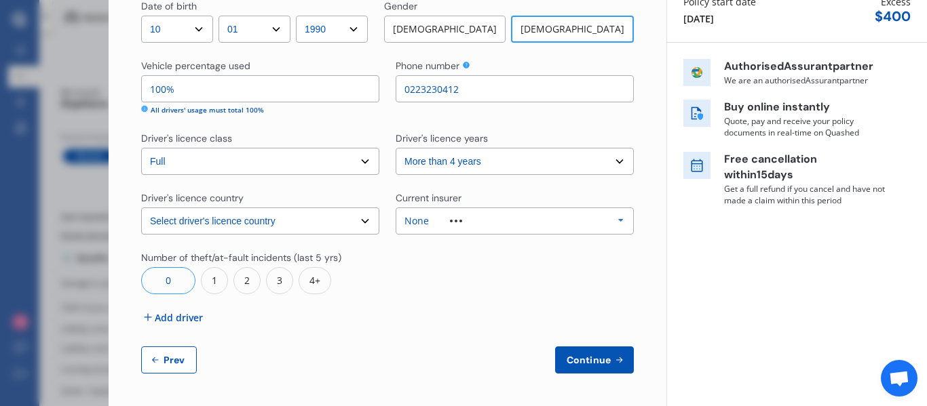
type input "0223230412"
click at [575, 360] on span "Continue" at bounding box center [589, 360] width 50 height 11
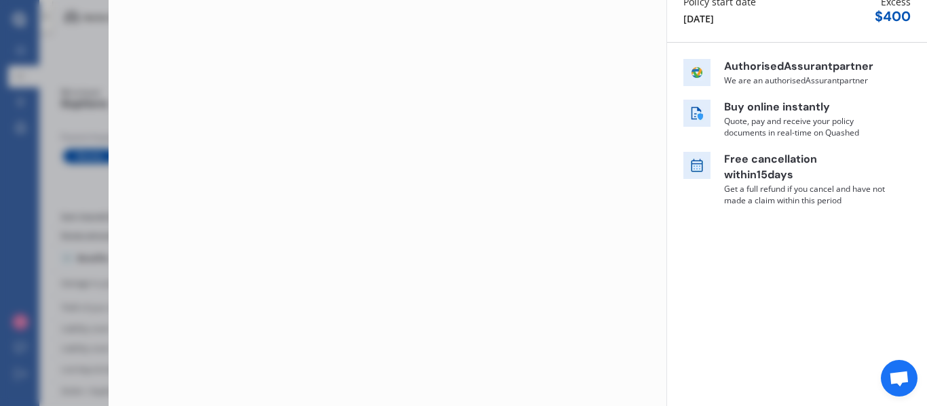
scroll to position [0, 0]
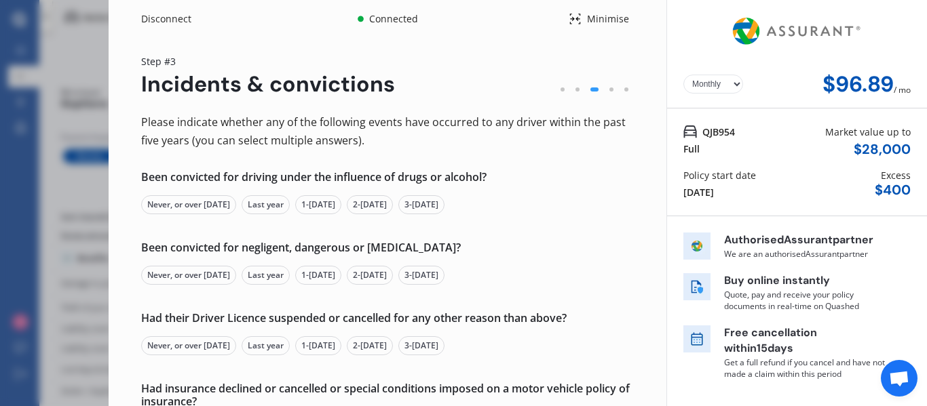
click at [202, 210] on div "Never, or over [DATE]" at bounding box center [188, 204] width 95 height 19
click at [203, 278] on div "Never, or over [DATE]" at bounding box center [188, 275] width 95 height 19
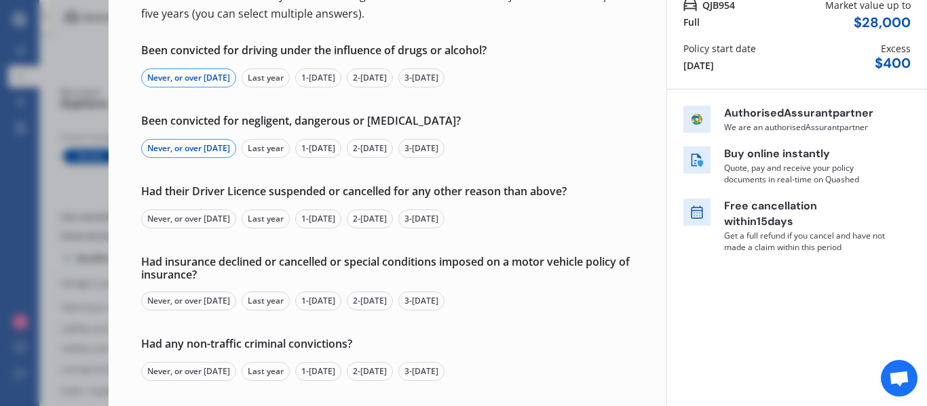
scroll to position [136, 0]
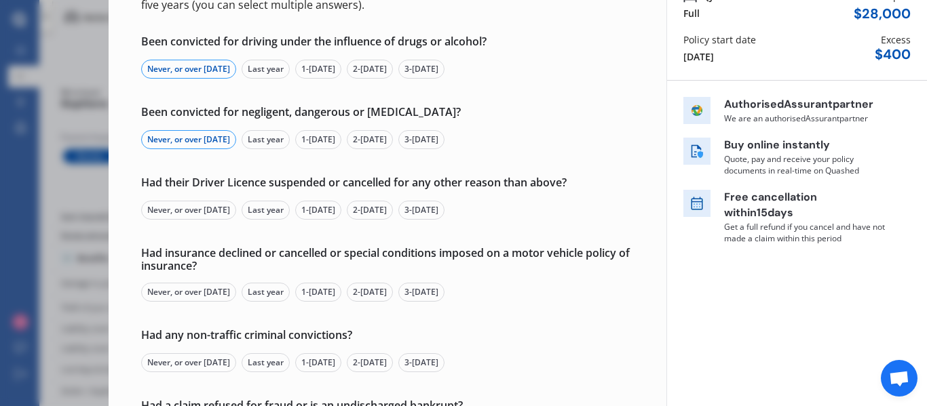
click at [189, 214] on div "Never, or over [DATE]" at bounding box center [188, 210] width 95 height 19
click at [202, 289] on div "Never, or over [DATE]" at bounding box center [188, 292] width 95 height 19
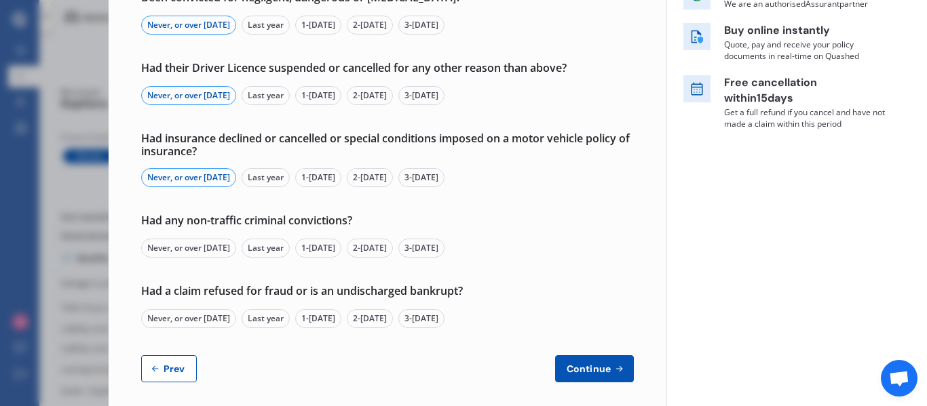
scroll to position [259, 0]
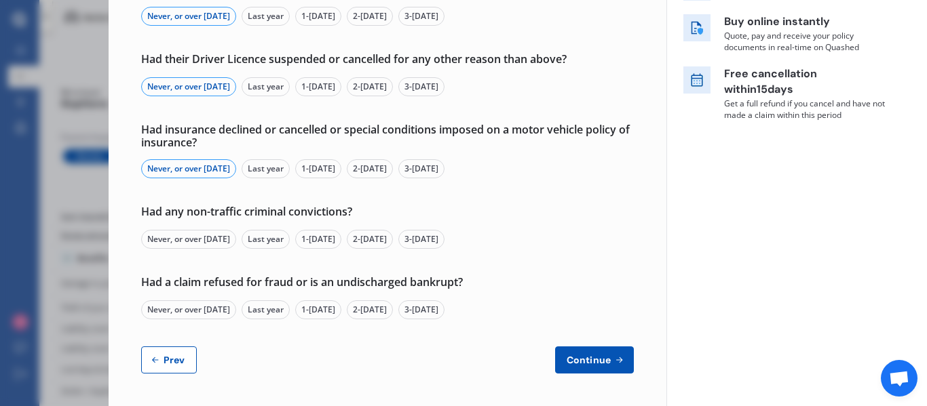
click at [205, 240] on div "Never, or over [DATE]" at bounding box center [188, 239] width 95 height 19
click at [206, 311] on div "Never, or over [DATE]" at bounding box center [188, 310] width 95 height 19
click at [581, 369] on button "Continue" at bounding box center [594, 360] width 79 height 27
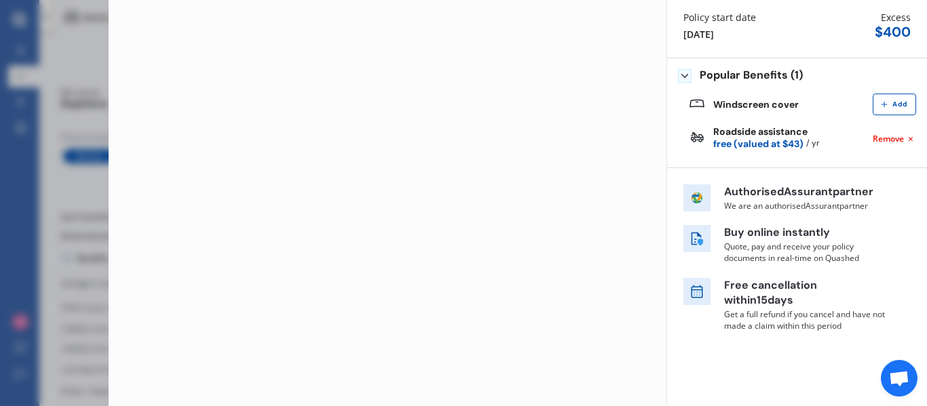
scroll to position [0, 0]
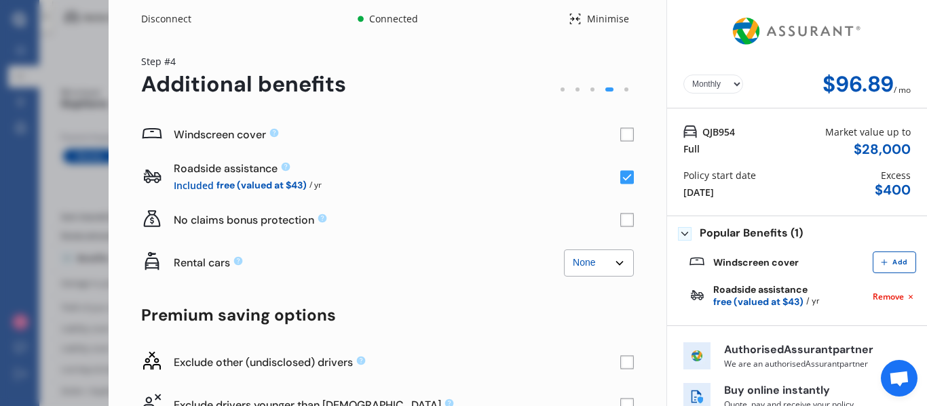
click at [620, 138] on rect at bounding box center [627, 135] width 14 height 14
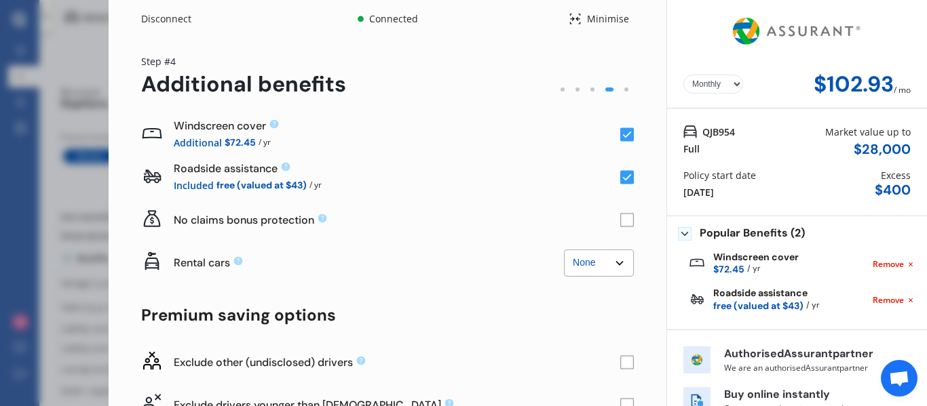
click at [623, 177] on icon at bounding box center [627, 177] width 9 height 7
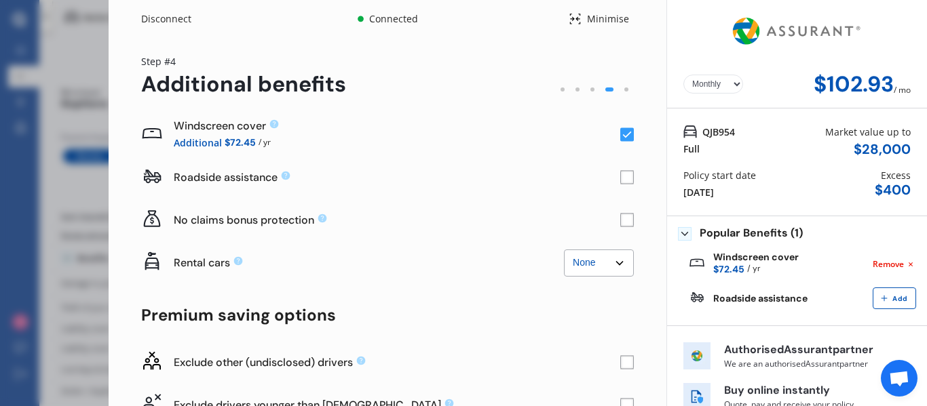
click at [621, 177] on rect at bounding box center [627, 178] width 14 height 14
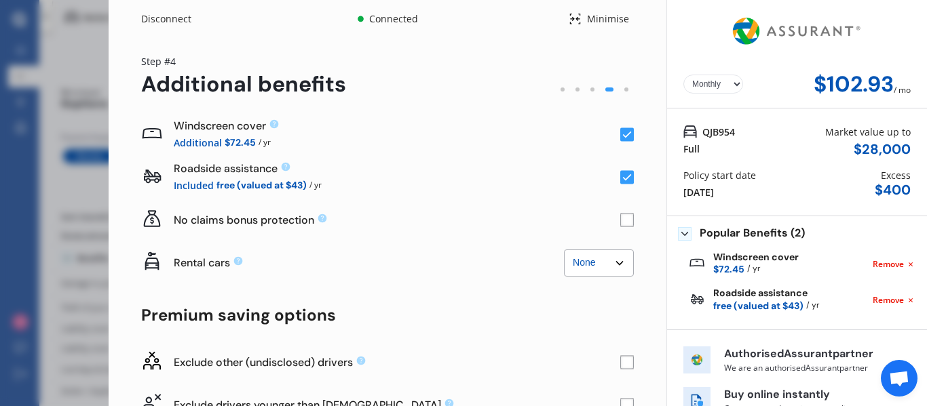
click at [620, 134] on rect at bounding box center [627, 135] width 14 height 14
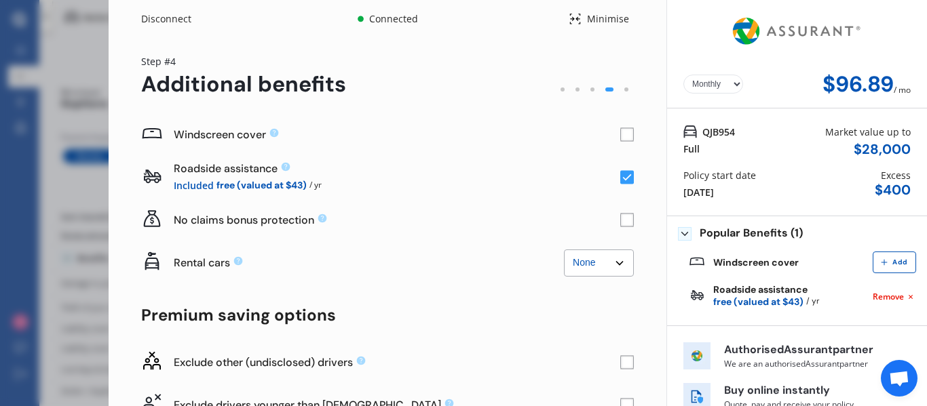
click at [620, 135] on rect at bounding box center [627, 135] width 14 height 14
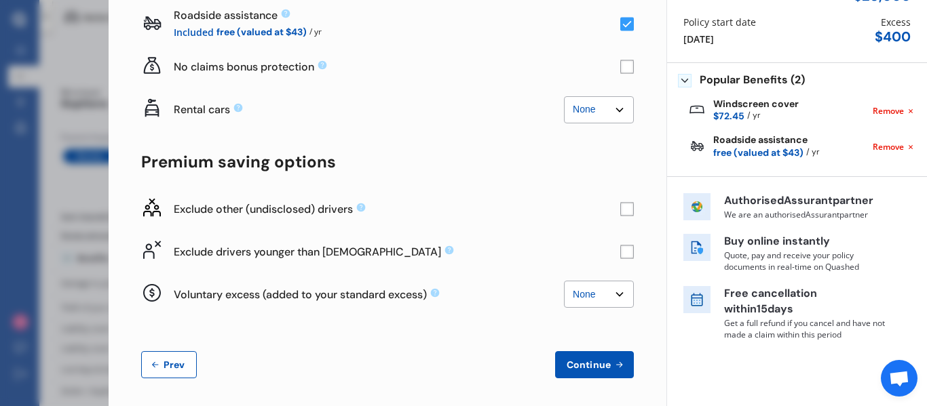
scroll to position [158, 0]
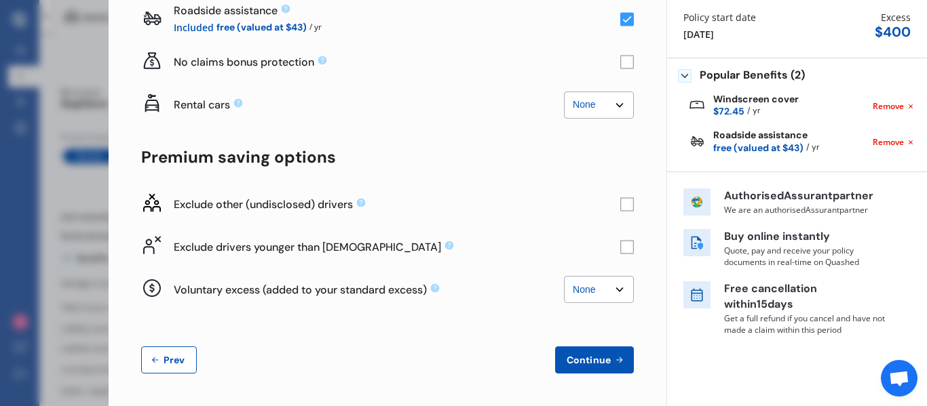
click at [620, 251] on rect at bounding box center [627, 247] width 14 height 14
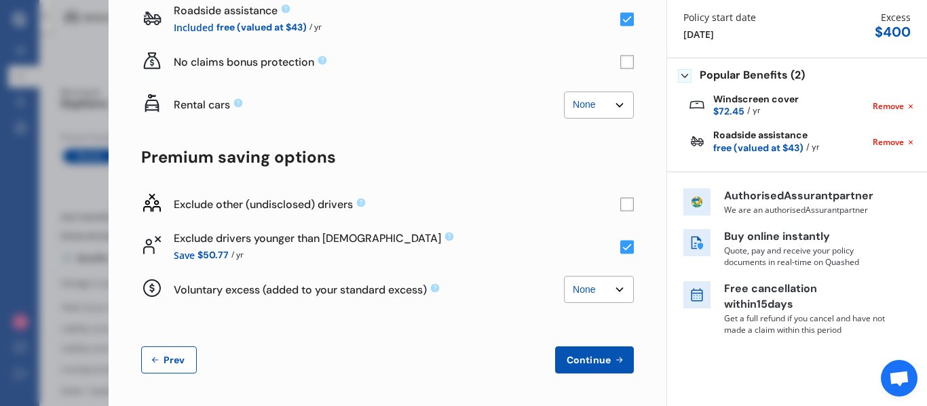
click at [584, 360] on span "Continue" at bounding box center [589, 360] width 50 height 11
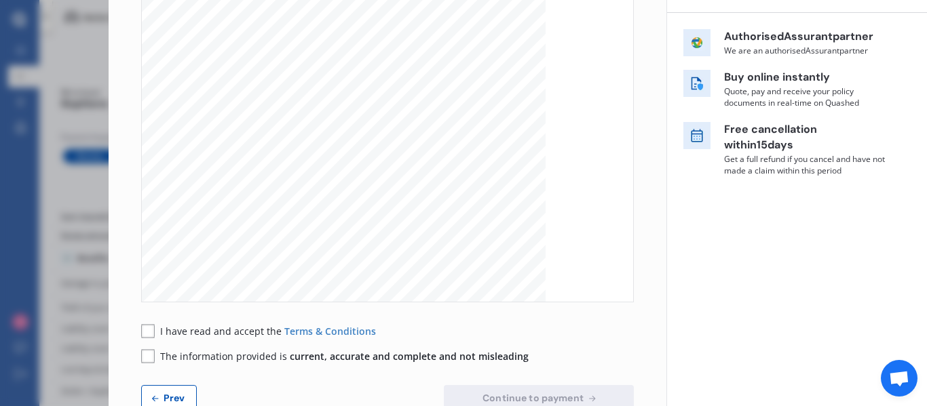
scroll to position [746, 0]
click at [151, 334] on rect at bounding box center [148, 331] width 14 height 14
click at [147, 359] on rect at bounding box center [148, 356] width 14 height 14
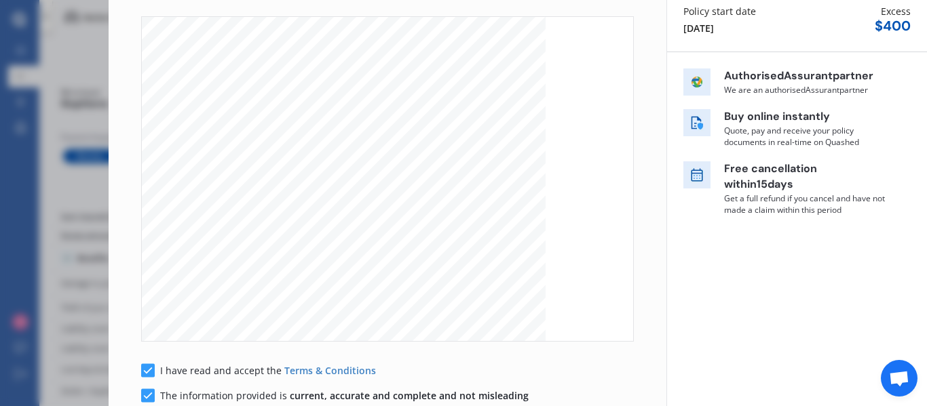
scroll to position [204, 0]
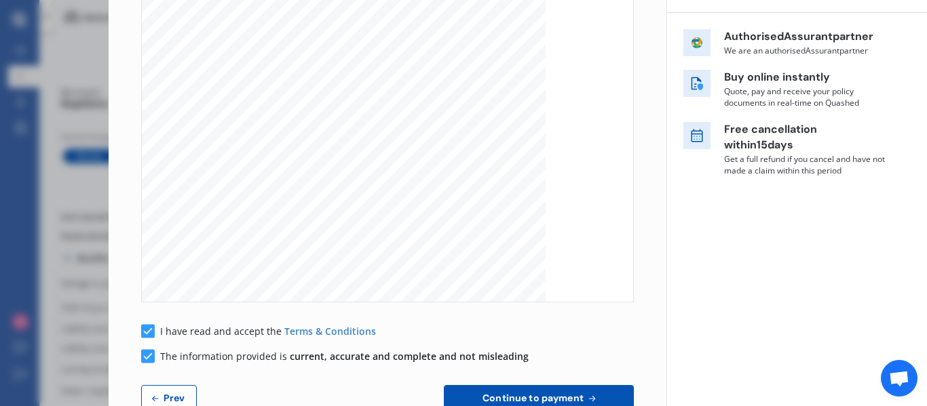
click at [539, 393] on span "Continue to payment" at bounding box center [533, 398] width 107 height 11
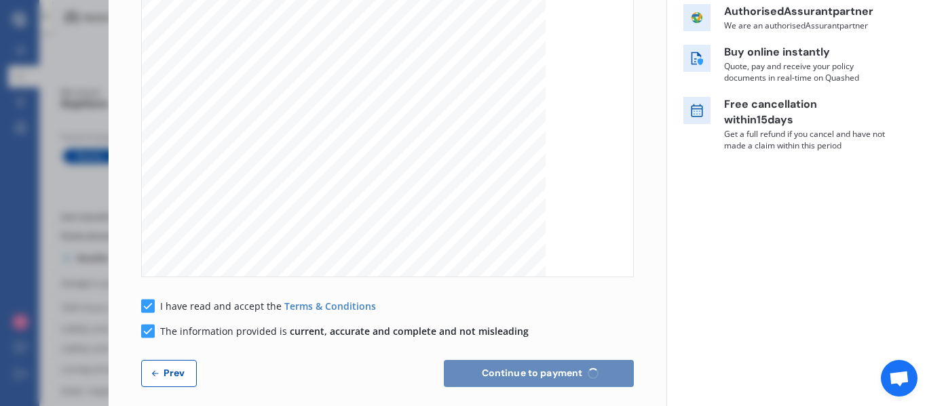
scroll to position [242, 0]
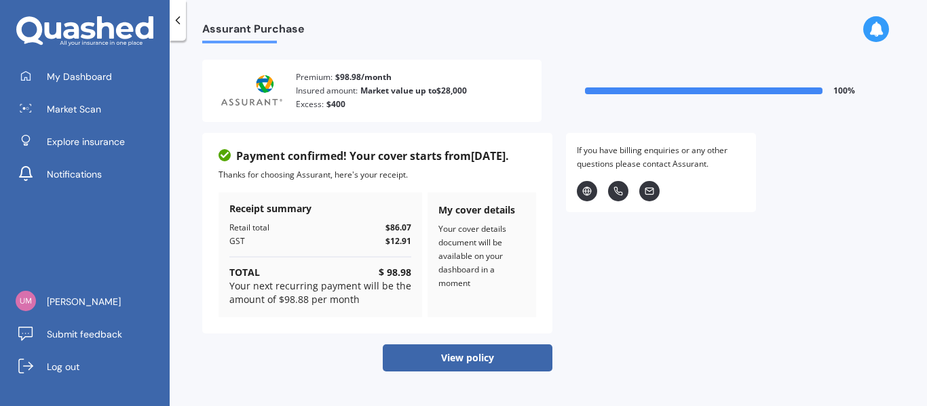
click at [466, 355] on button "View policy" at bounding box center [468, 358] width 170 height 27
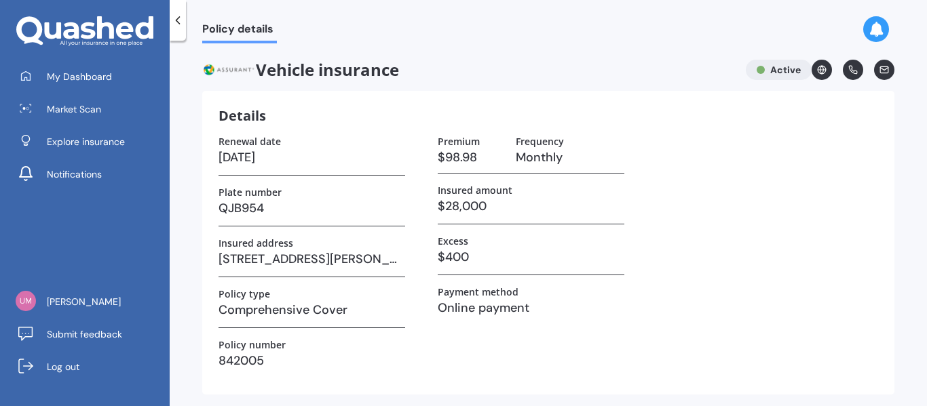
click at [181, 18] on icon at bounding box center [178, 21] width 14 height 14
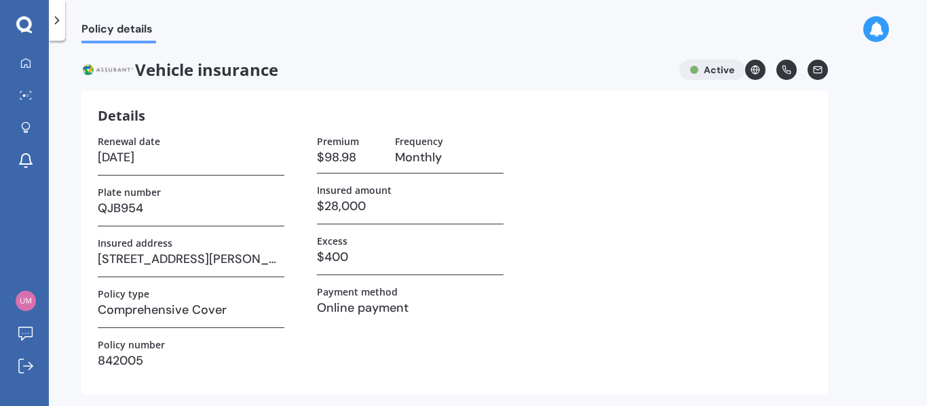
click at [58, 33] on div at bounding box center [57, 20] width 16 height 41
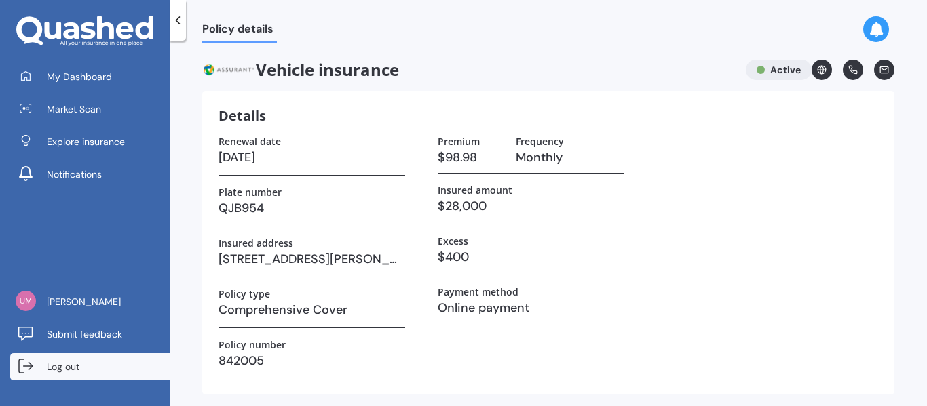
click at [56, 366] on span "Log out" at bounding box center [63, 367] width 33 height 14
